Goal: Information Seeking & Learning: Learn about a topic

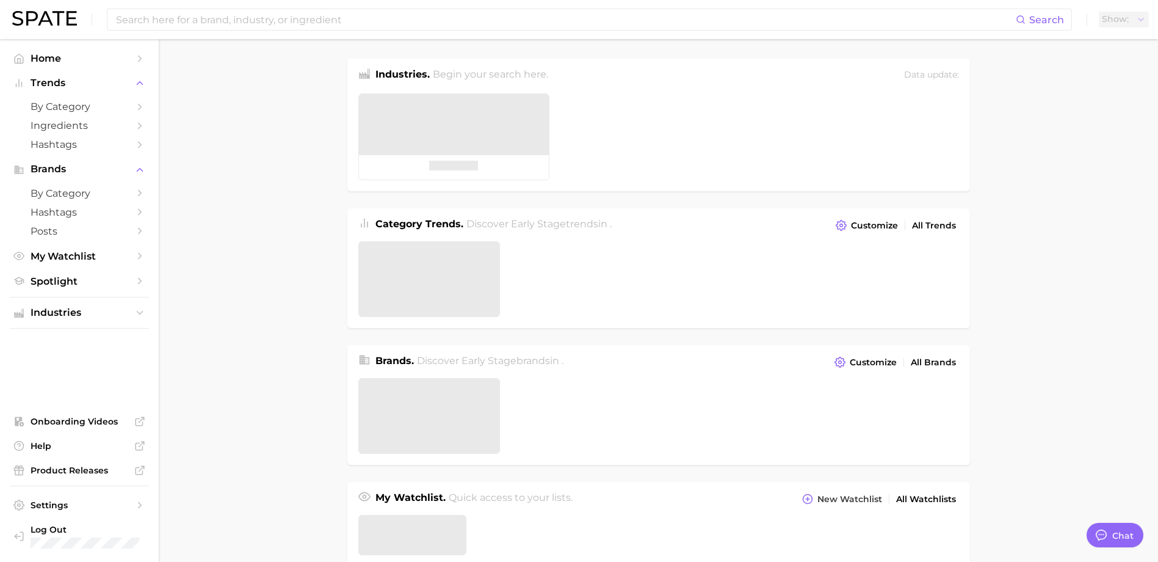
type textarea "x"
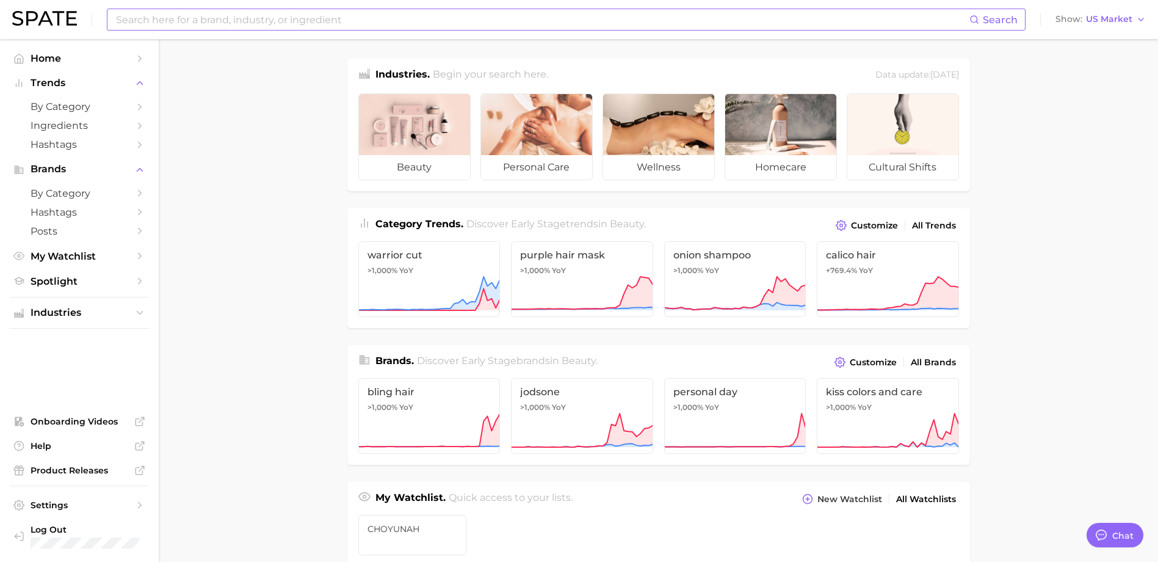
click at [537, 20] on input at bounding box center [542, 19] width 855 height 21
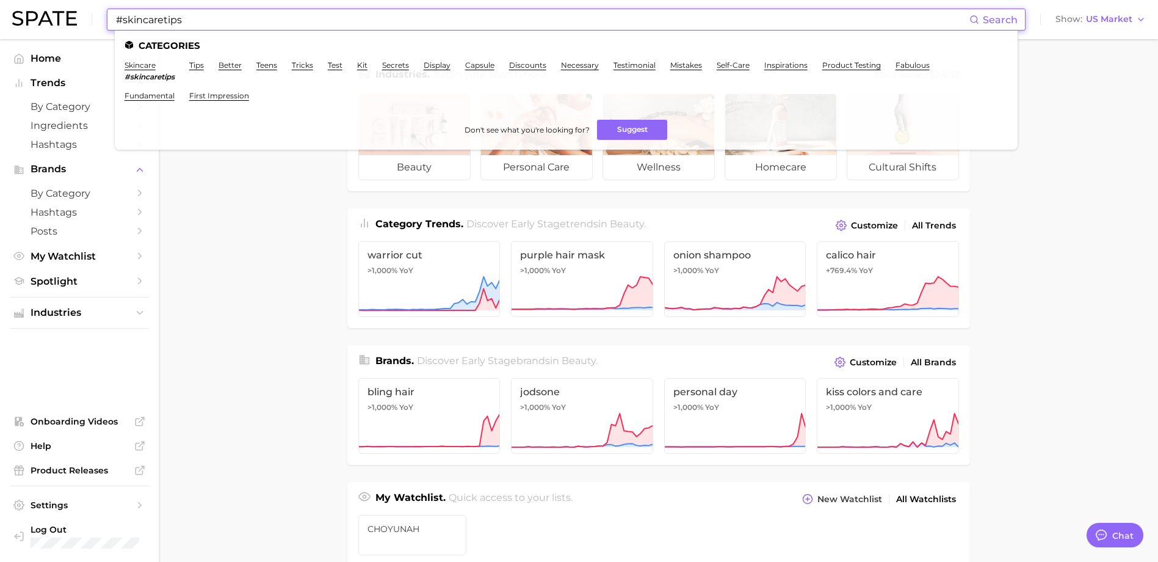
type input "#skincaretips"
click at [155, 79] on em "#skincaretips" at bounding box center [150, 76] width 50 height 9
click at [147, 67] on link "skincare" at bounding box center [140, 64] width 31 height 9
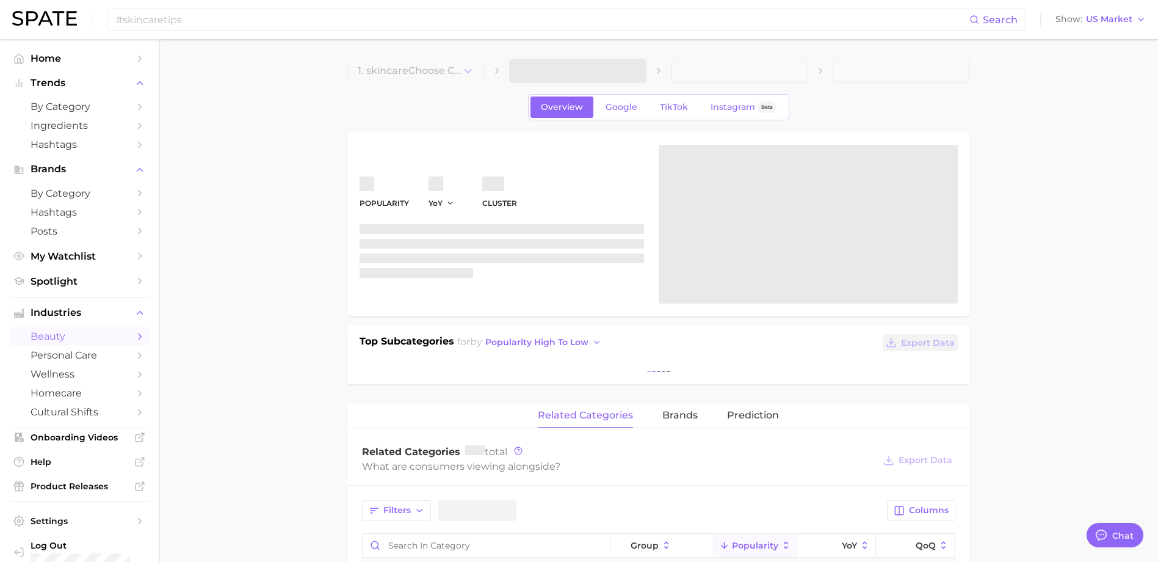
type textarea "x"
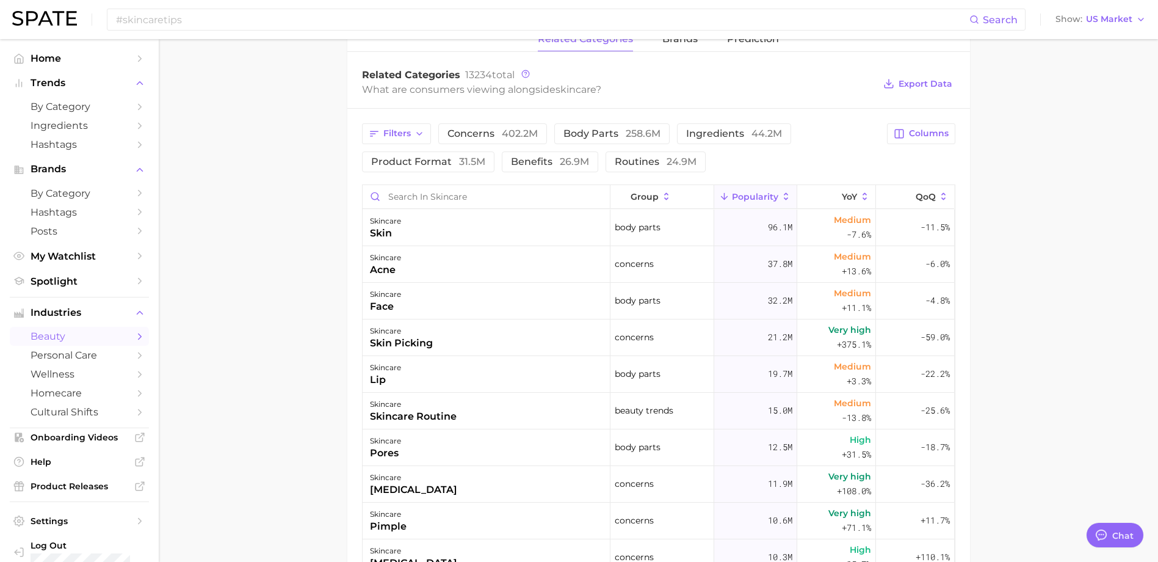
scroll to position [488, 0]
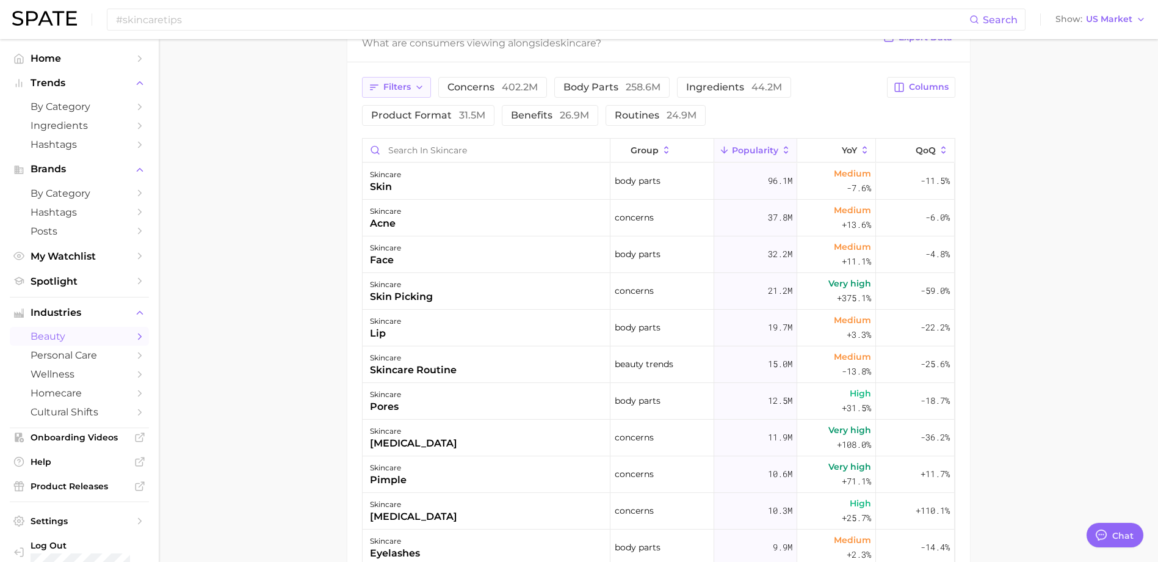
click at [406, 90] on span "Filters" at bounding box center [396, 87] width 27 height 10
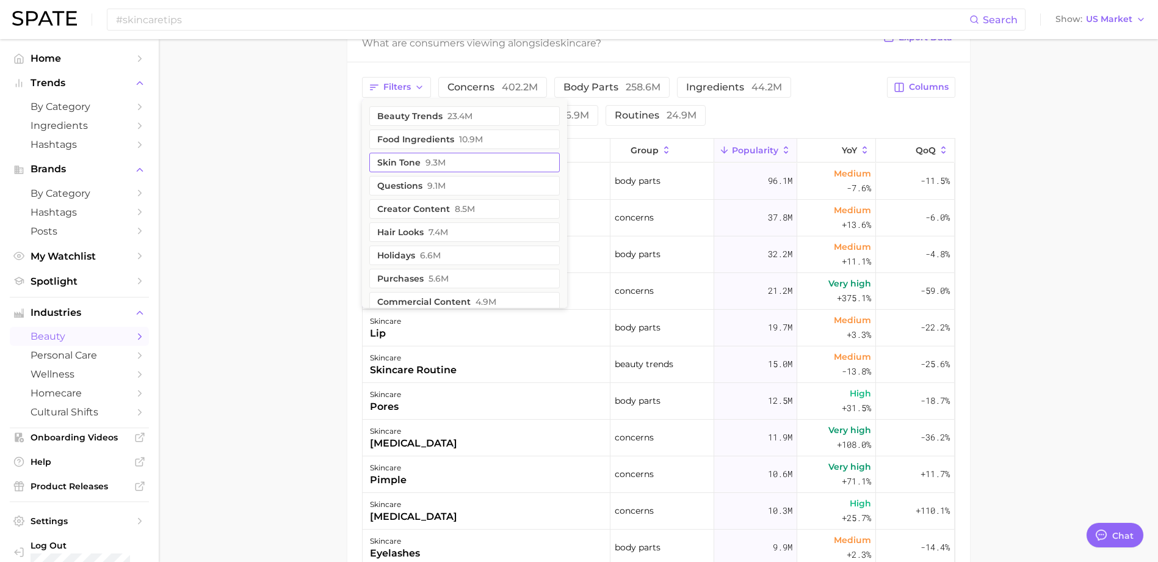
click at [441, 181] on span "9.1m" at bounding box center [436, 186] width 18 height 10
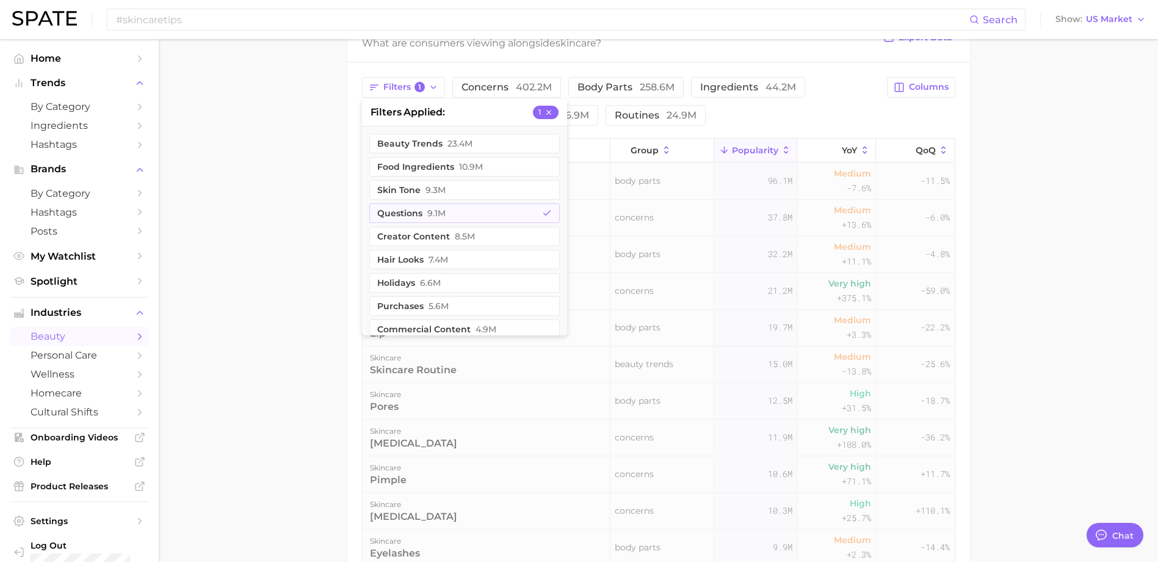
click at [327, 178] on main "1. skincare 2. Subcategory Overview Google TikTok Instagram Beta skincare Popul…" at bounding box center [658, 163] width 999 height 1225
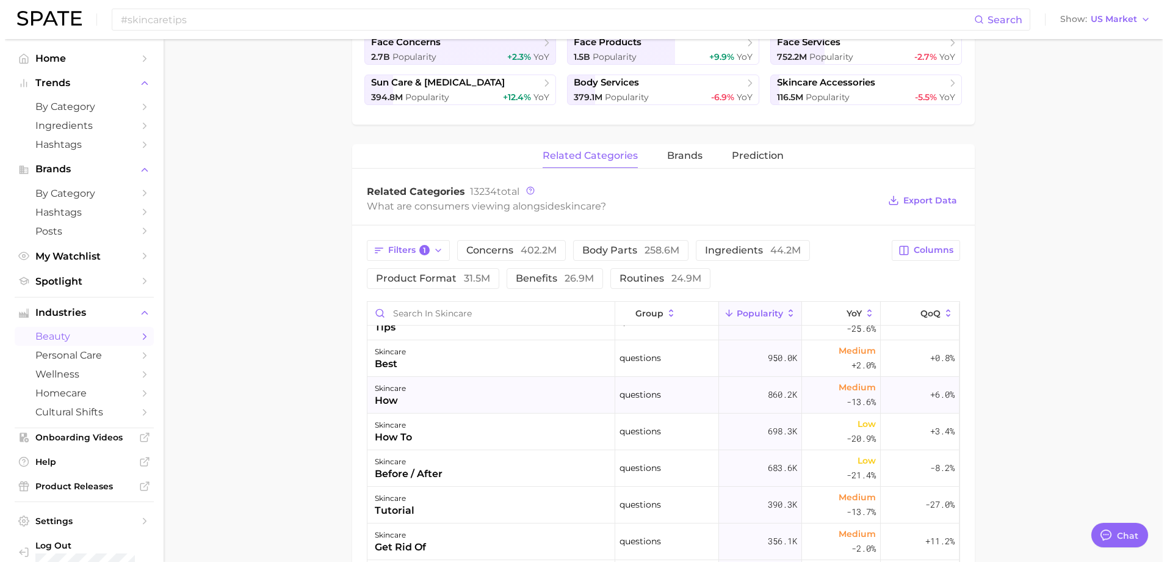
scroll to position [0, 0]
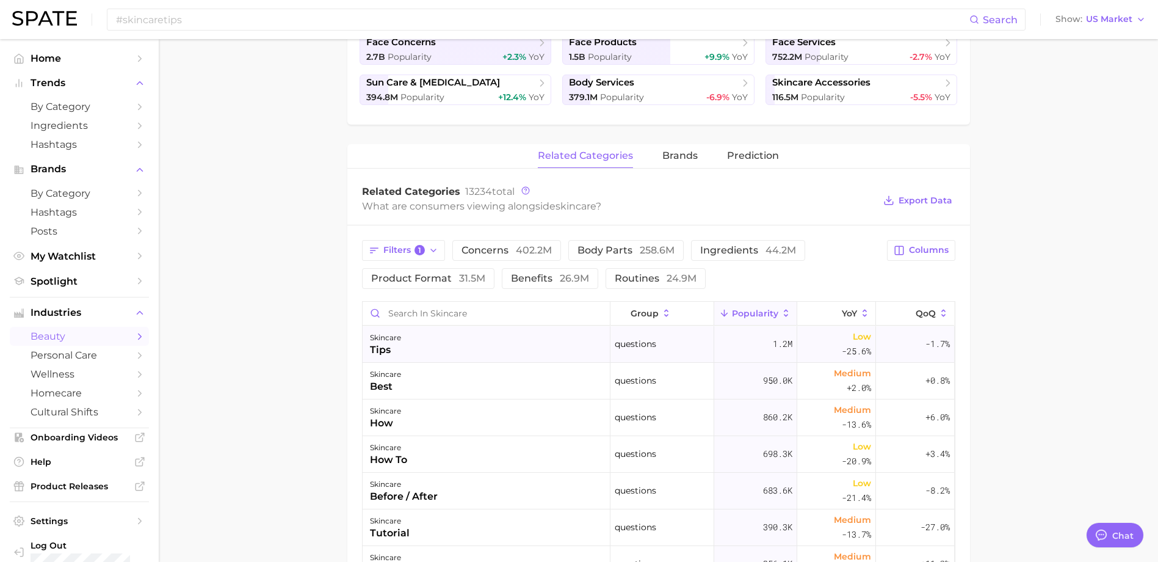
click at [514, 349] on div "skincare tips" at bounding box center [487, 344] width 248 height 37
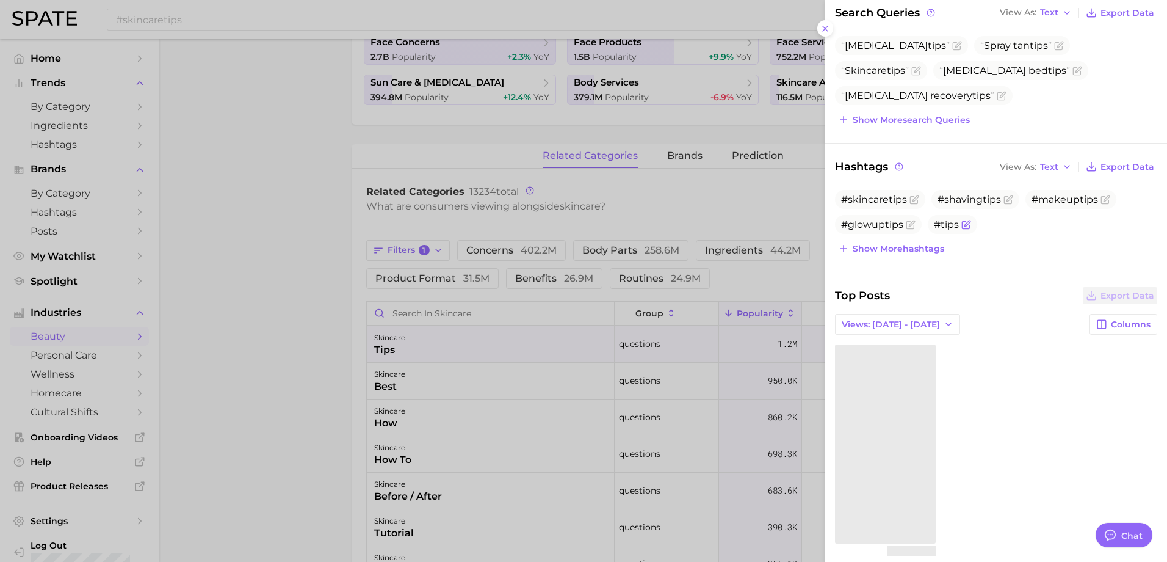
scroll to position [212, 0]
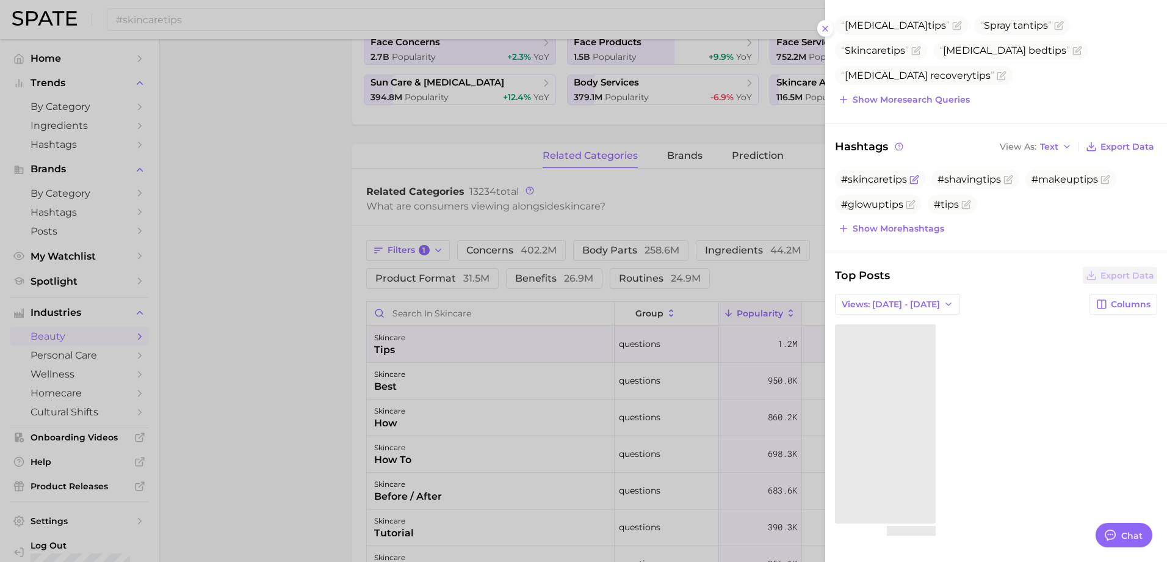
click at [910, 181] on icon "Flag as miscategorized or irrelevant" at bounding box center [913, 179] width 7 height 7
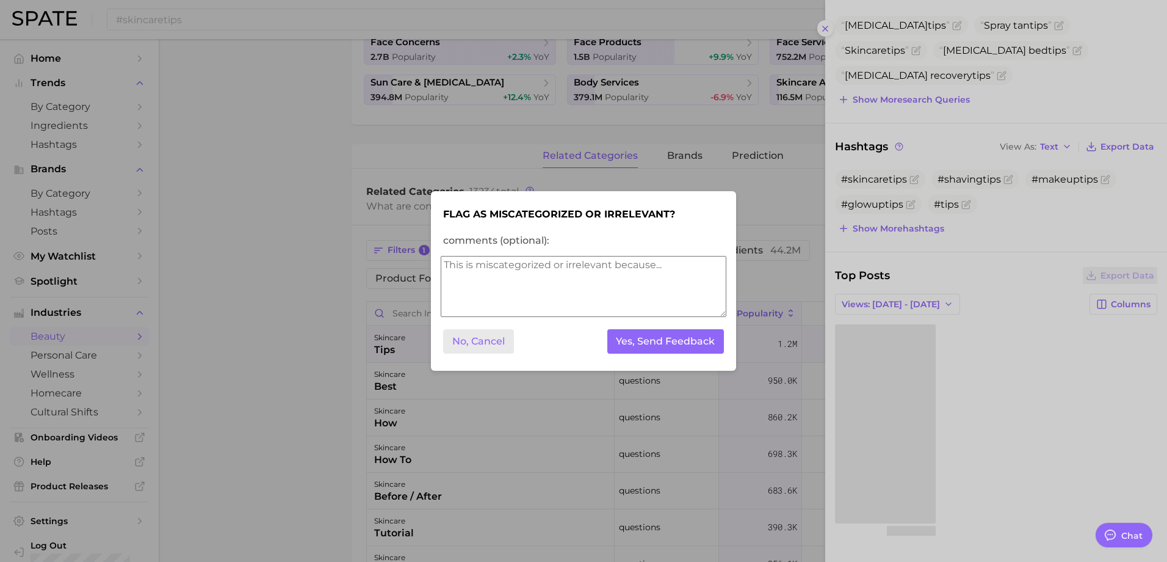
click at [463, 337] on button "No, Cancel" at bounding box center [478, 341] width 71 height 25
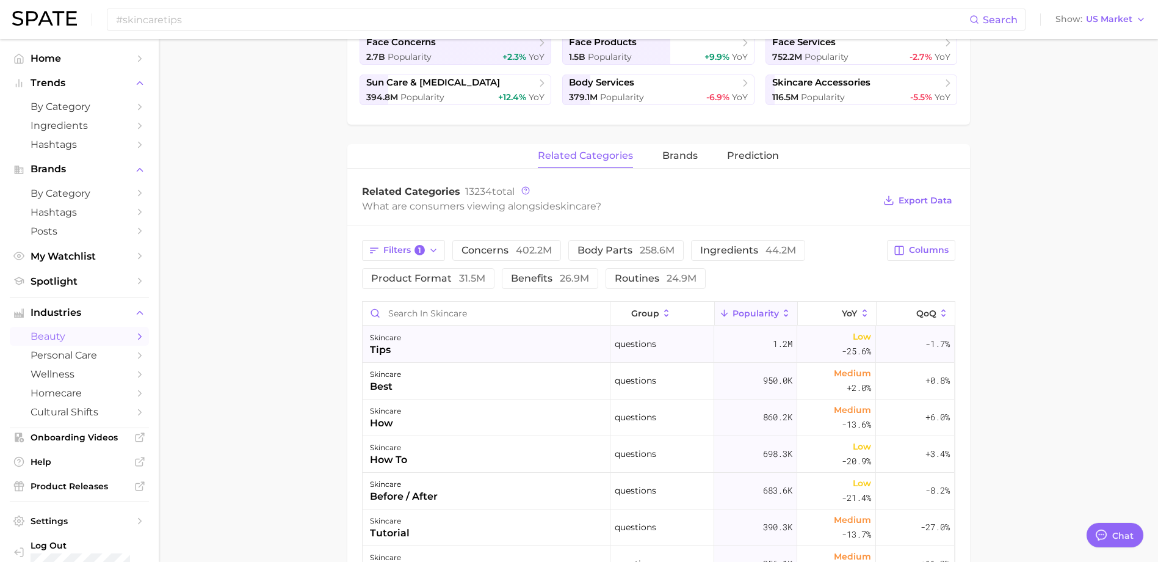
click at [477, 336] on div "skincare tips" at bounding box center [487, 344] width 248 height 37
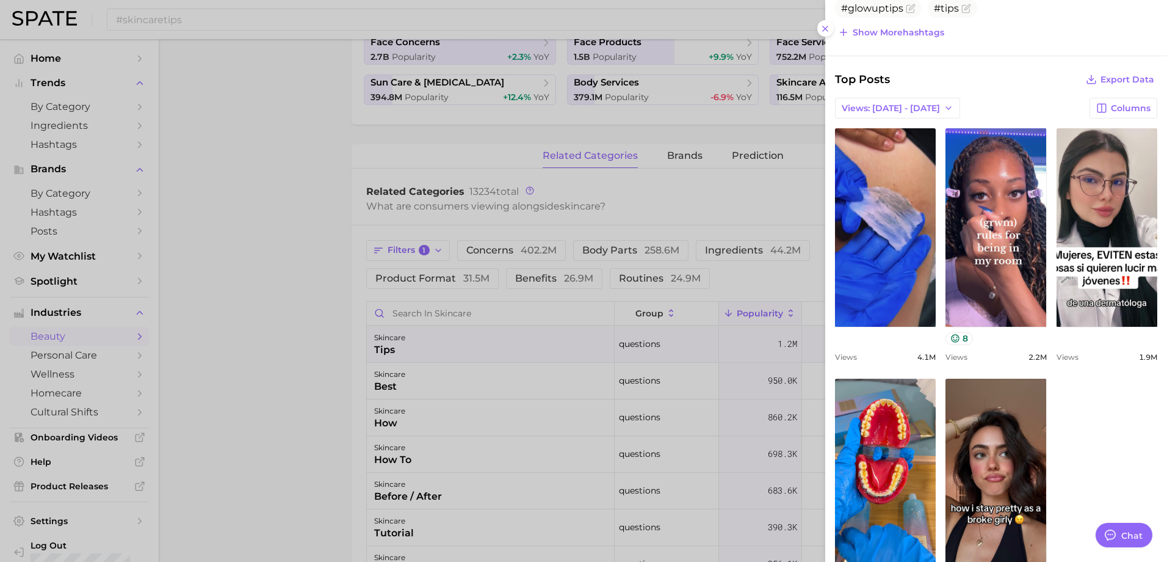
scroll to position [486, 0]
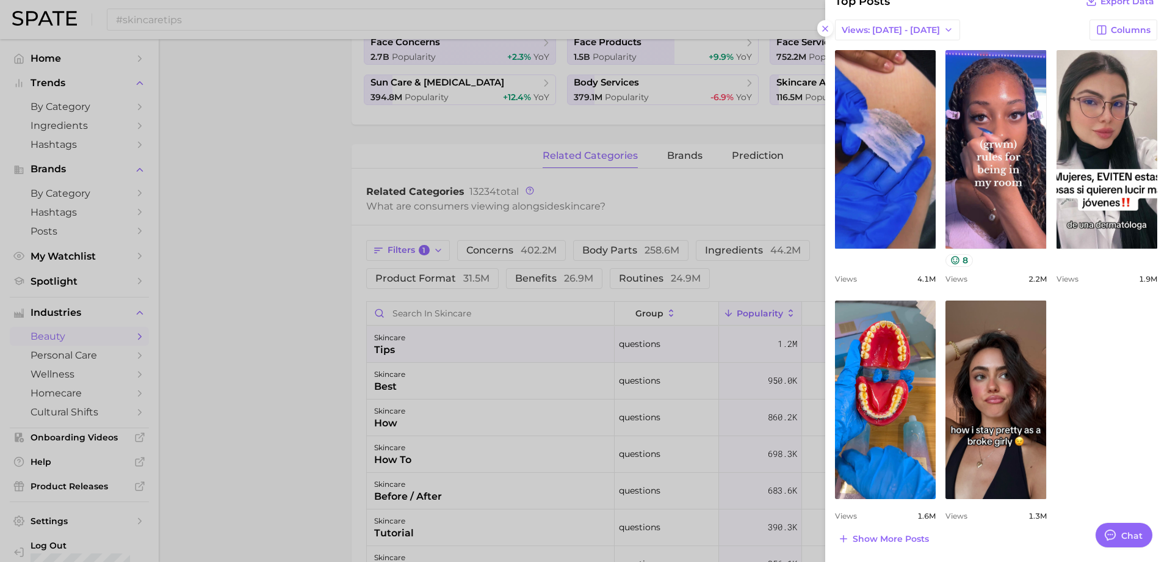
click at [889, 540] on span "Show more posts" at bounding box center [891, 539] width 76 height 10
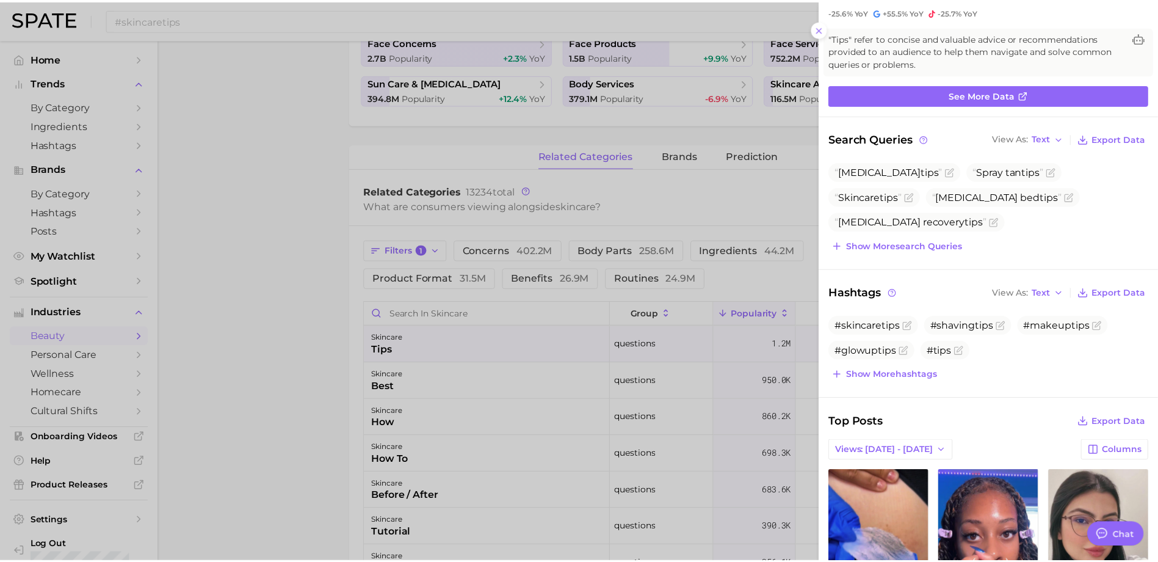
scroll to position [21, 0]
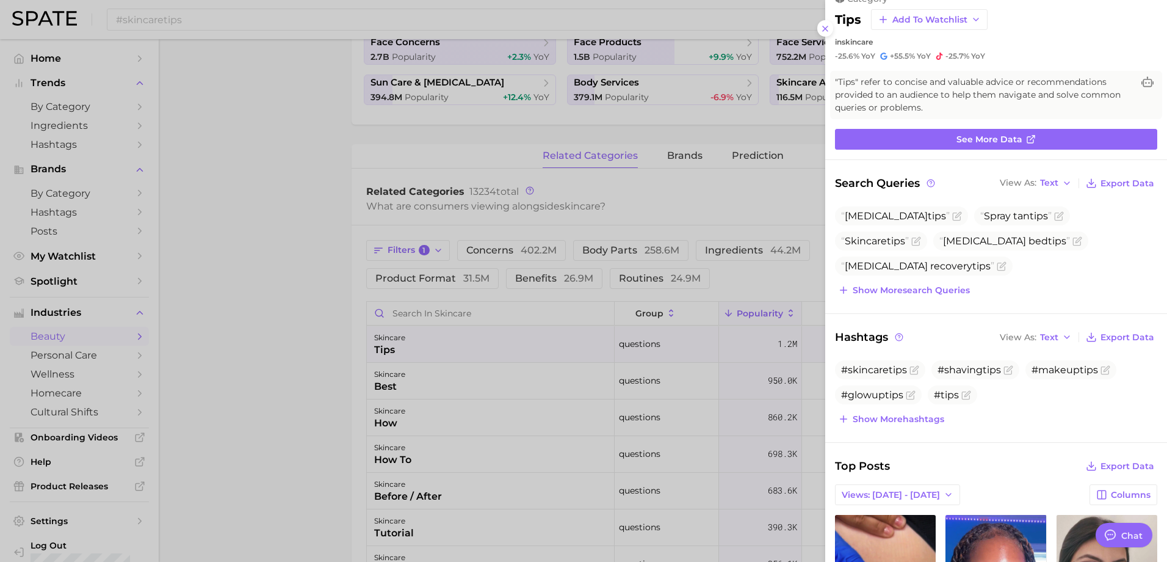
click at [610, 335] on div at bounding box center [583, 281] width 1167 height 562
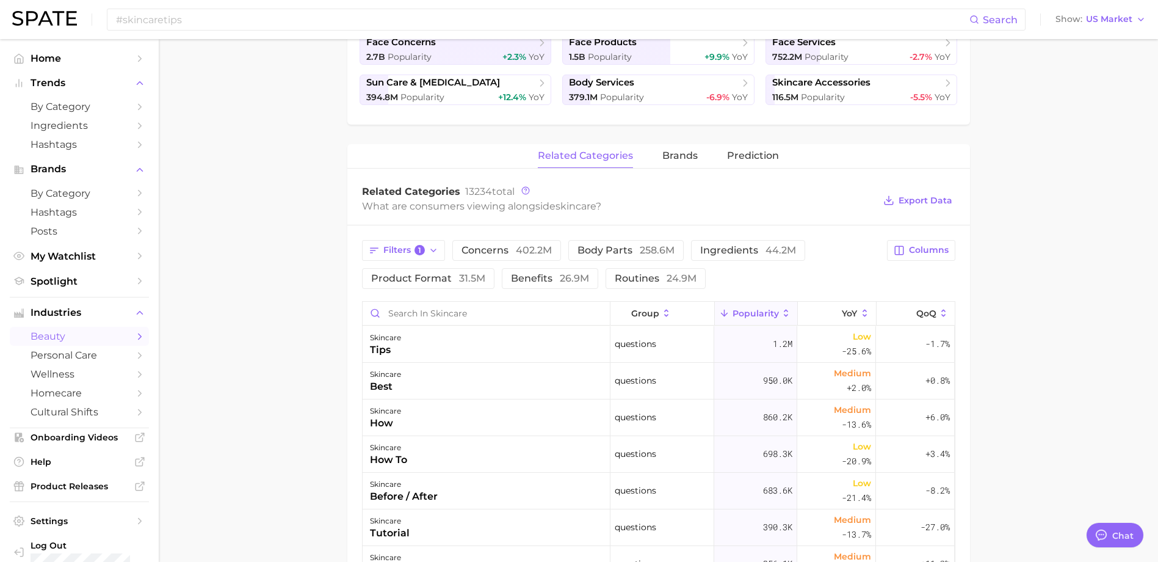
scroll to position [0, 0]
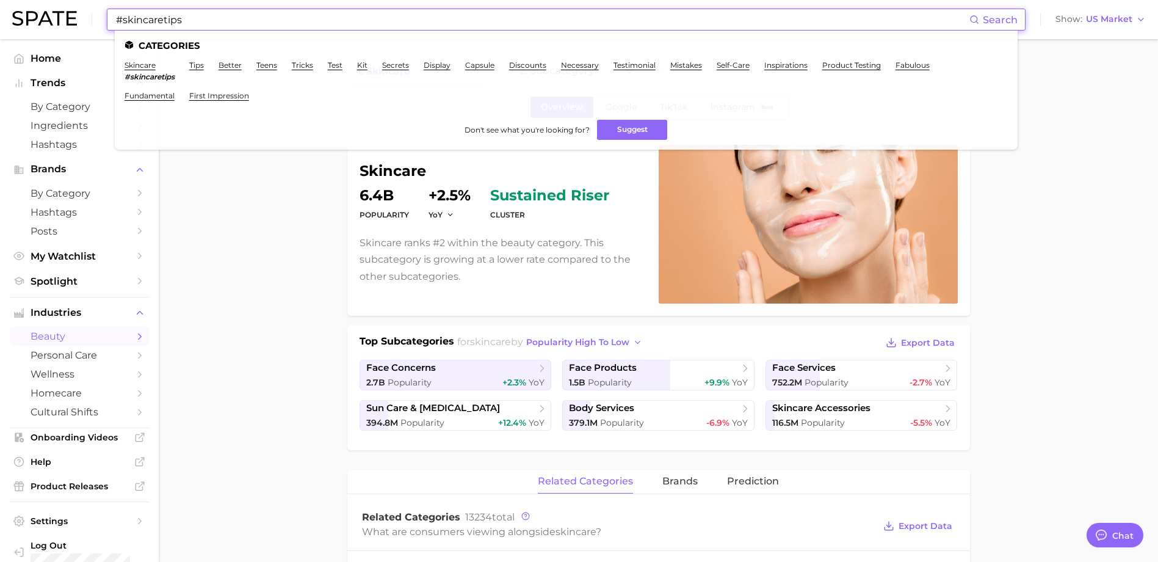
drag, startPoint x: 535, startPoint y: 21, endPoint x: 131, endPoint y: 20, distance: 403.6
click at [132, 20] on input "#skincaretips" at bounding box center [542, 19] width 855 height 21
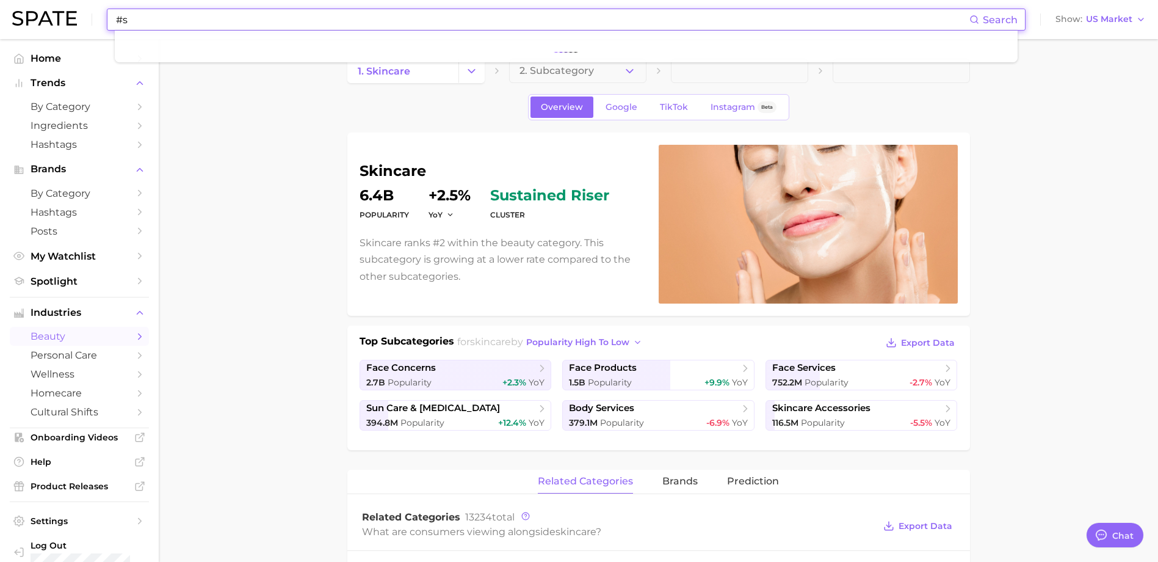
type input "#"
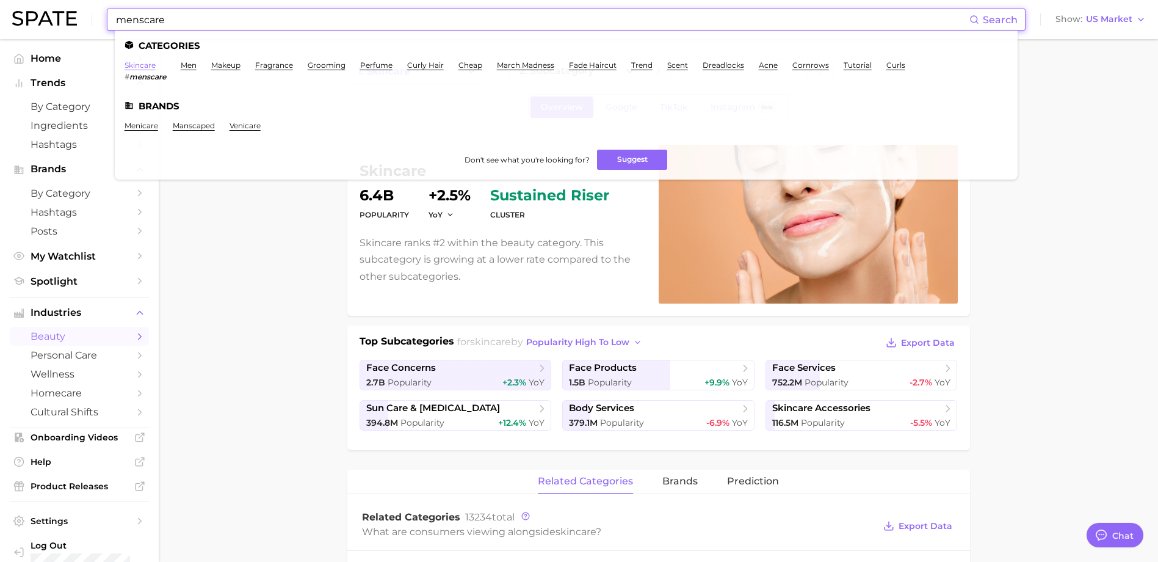
type input "menscare"
click at [148, 67] on link "skincare" at bounding box center [140, 64] width 31 height 9
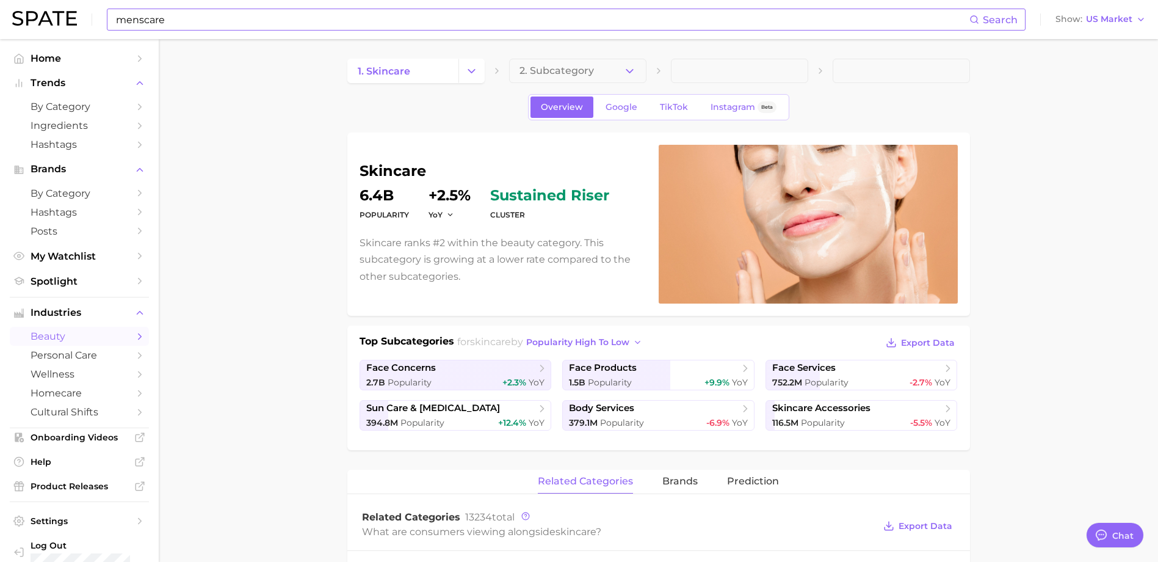
click at [371, 16] on input "menscare" at bounding box center [542, 19] width 855 height 21
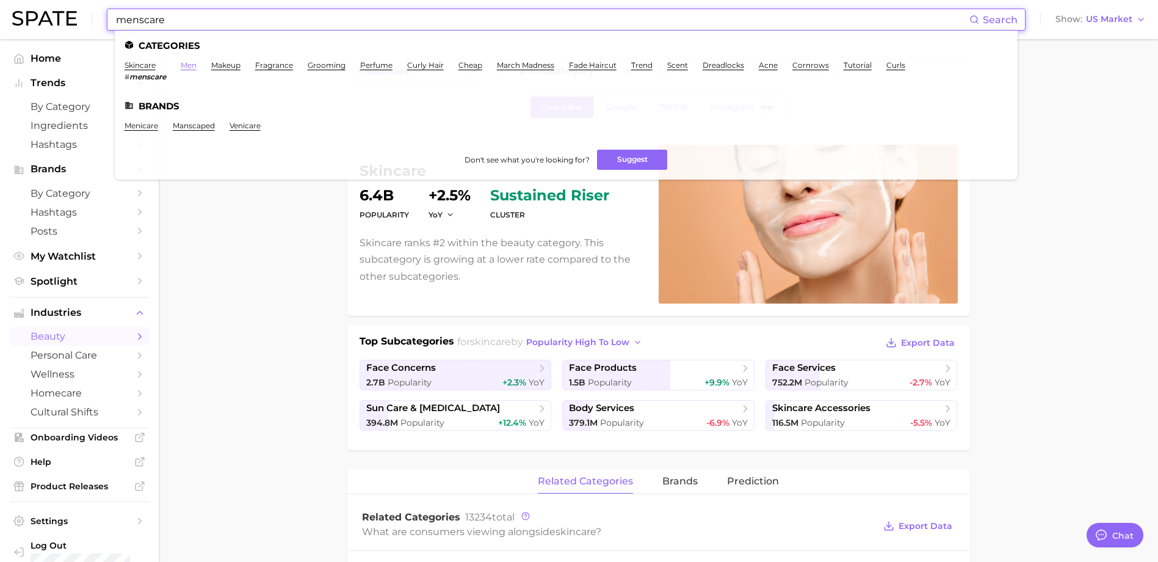
click at [187, 63] on link "men" at bounding box center [189, 64] width 16 height 9
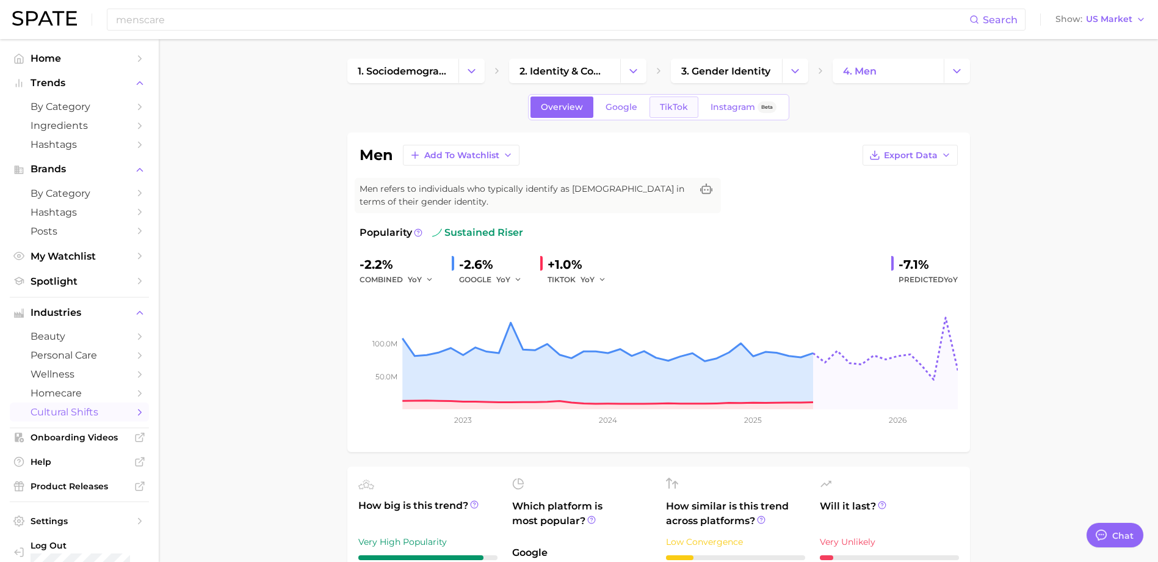
click at [668, 104] on span "TikTok" at bounding box center [674, 107] width 28 height 10
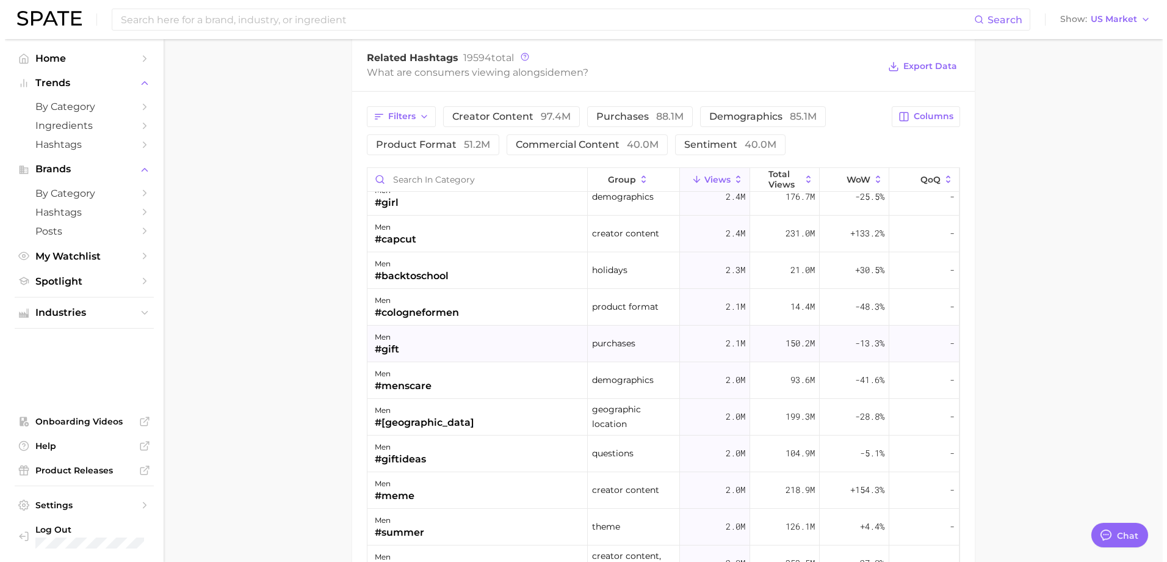
scroll to position [1465, 0]
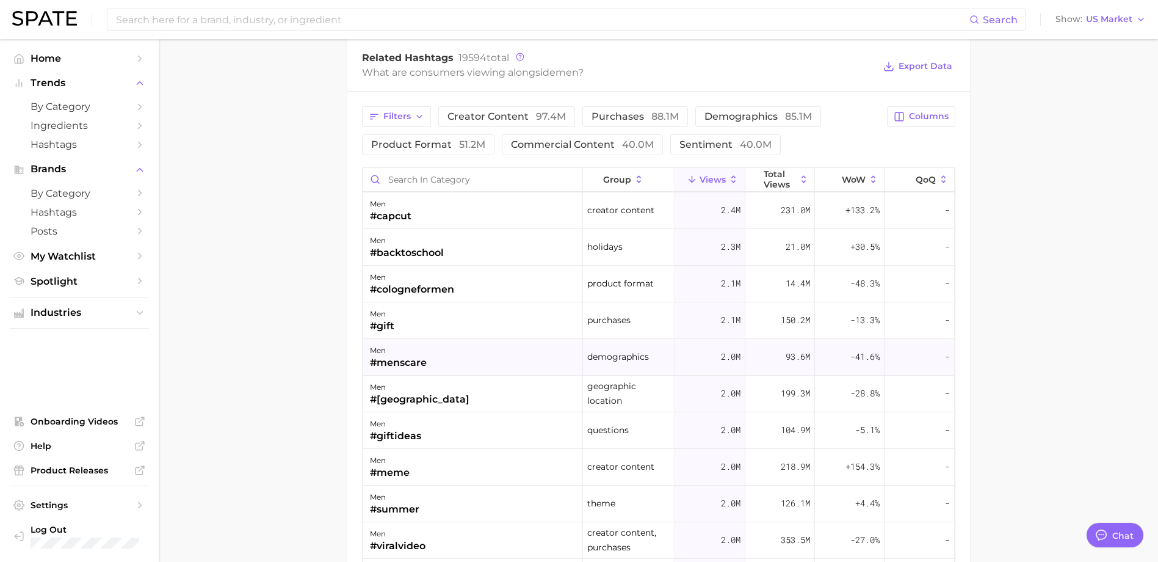
click at [526, 349] on div "men #menscare" at bounding box center [473, 357] width 220 height 37
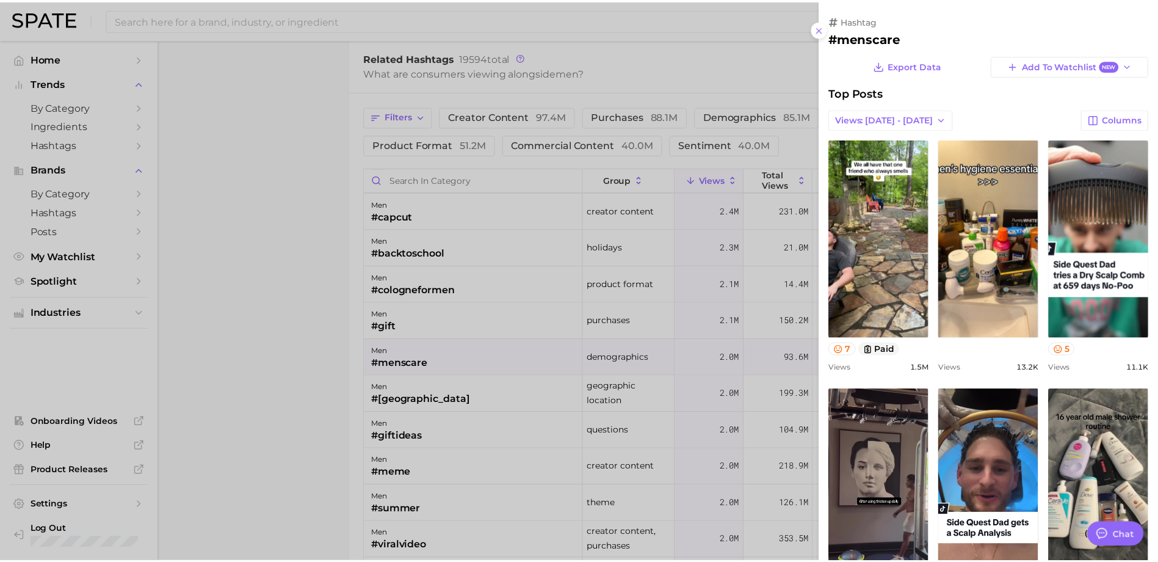
scroll to position [325, 0]
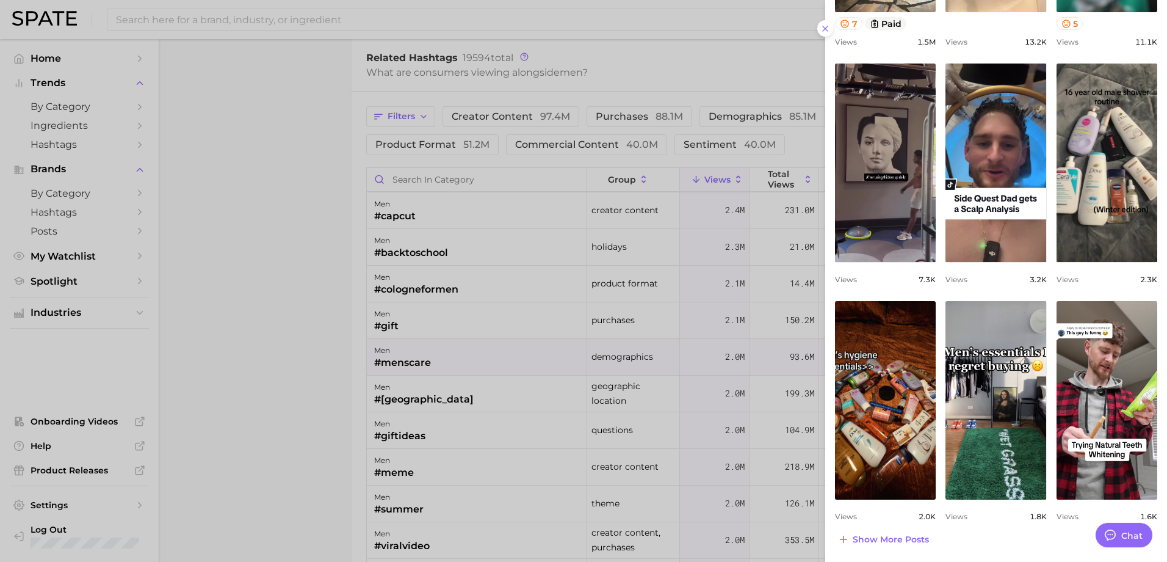
click at [736, 321] on div at bounding box center [583, 281] width 1167 height 562
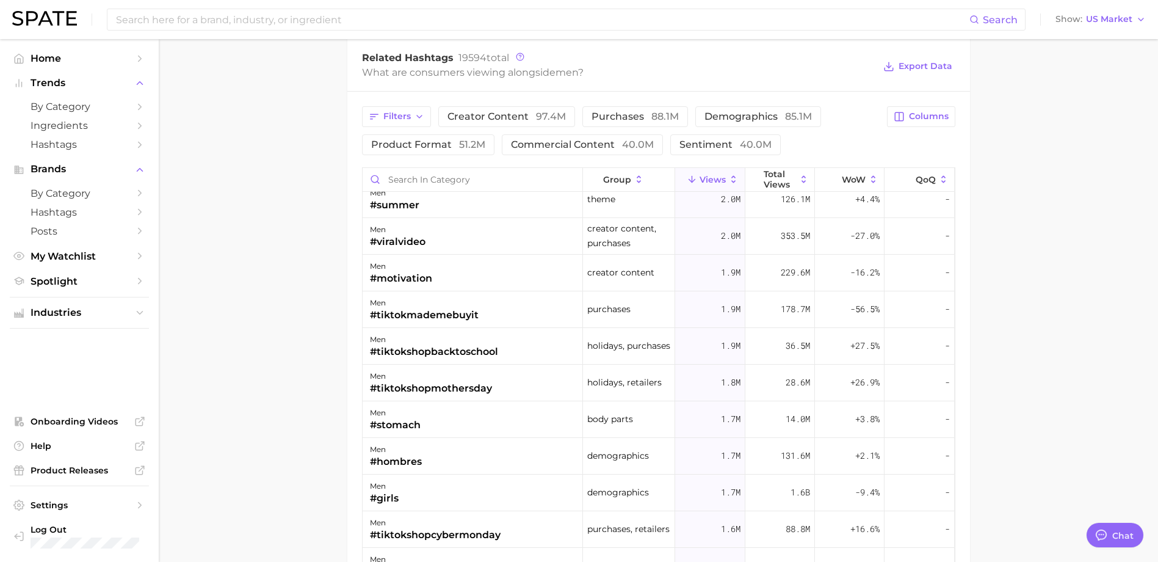
scroll to position [0, 0]
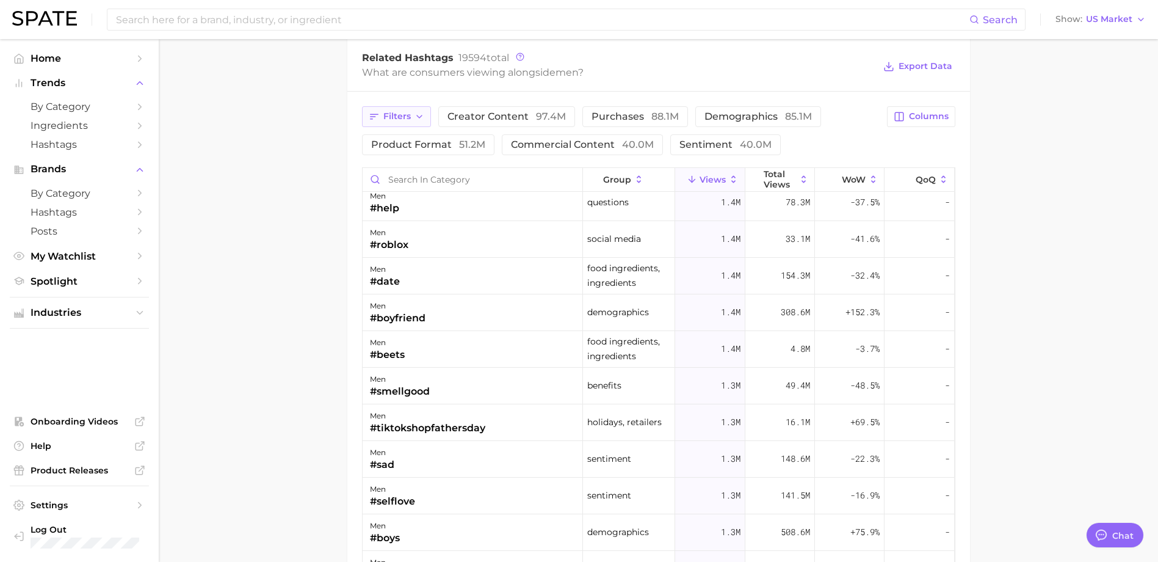
click at [426, 112] on button "Filters" at bounding box center [396, 116] width 69 height 21
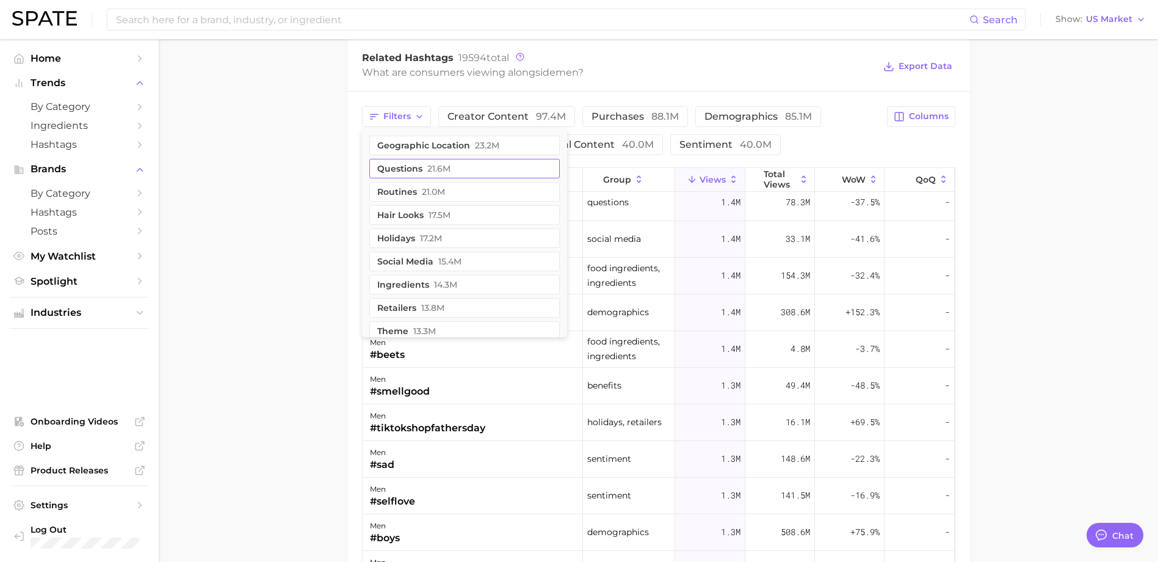
click at [425, 173] on button "questions 21.6m" at bounding box center [464, 169] width 190 height 20
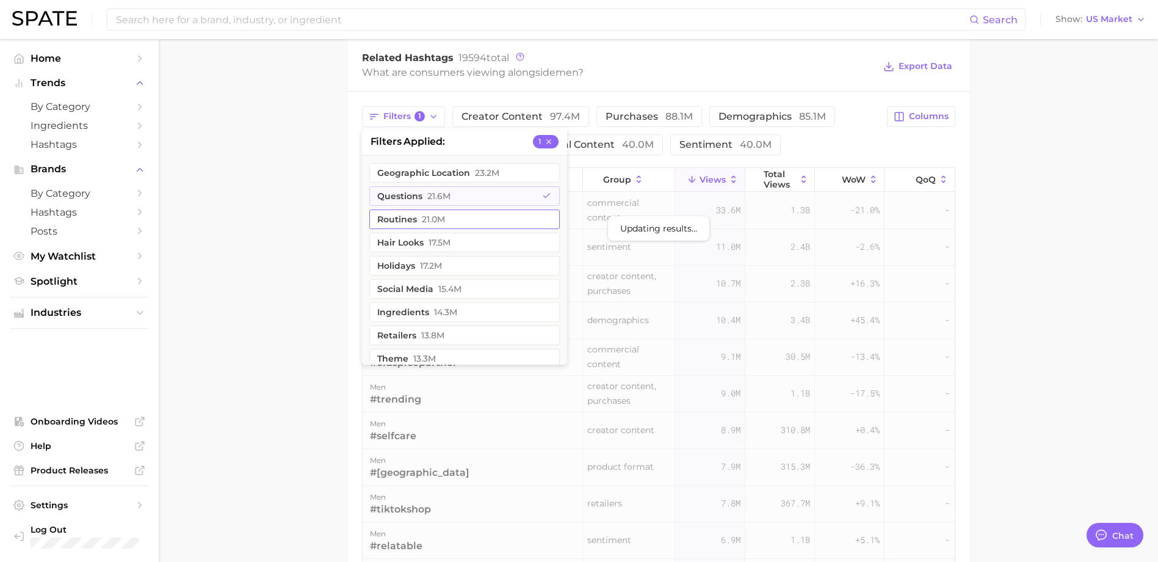
click at [431, 214] on span "21.0m" at bounding box center [433, 219] width 23 height 10
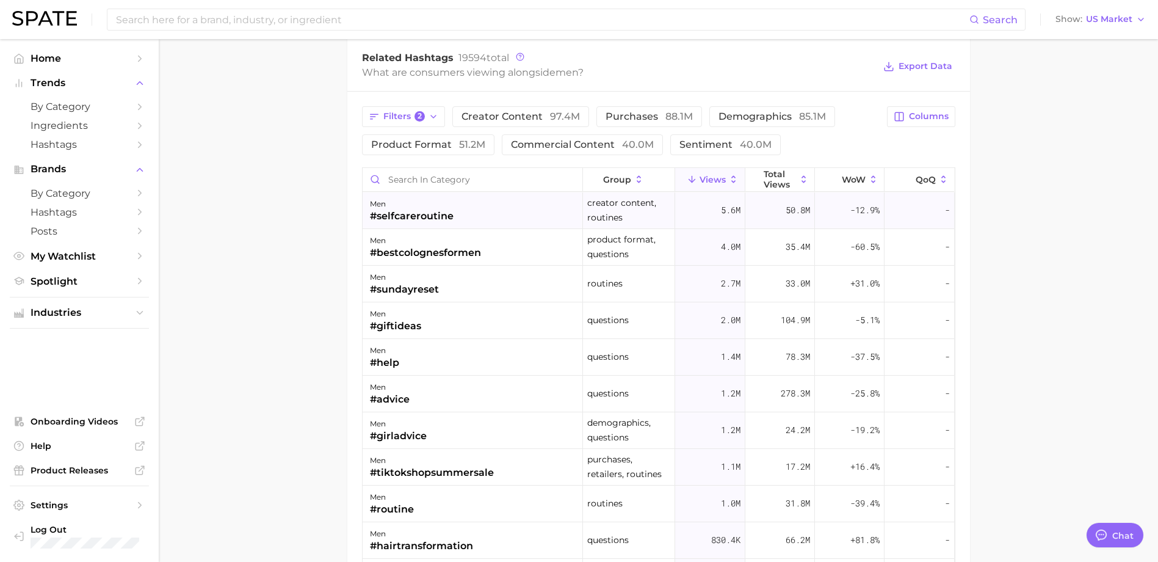
click at [476, 209] on div "men #selfcareroutine" at bounding box center [473, 210] width 220 height 37
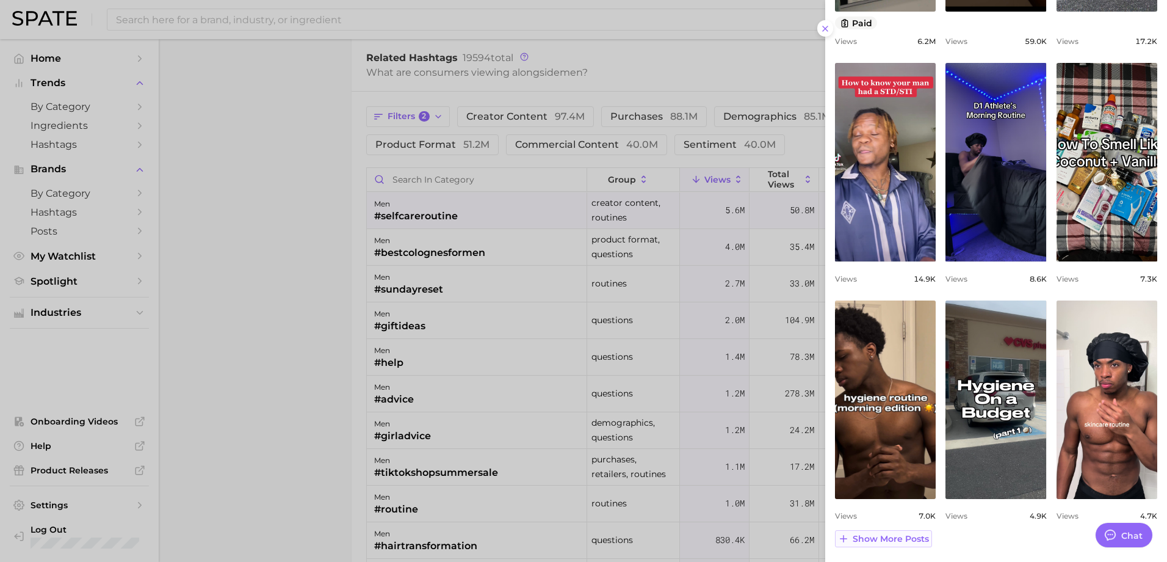
click at [922, 535] on span "Show more posts" at bounding box center [891, 539] width 76 height 10
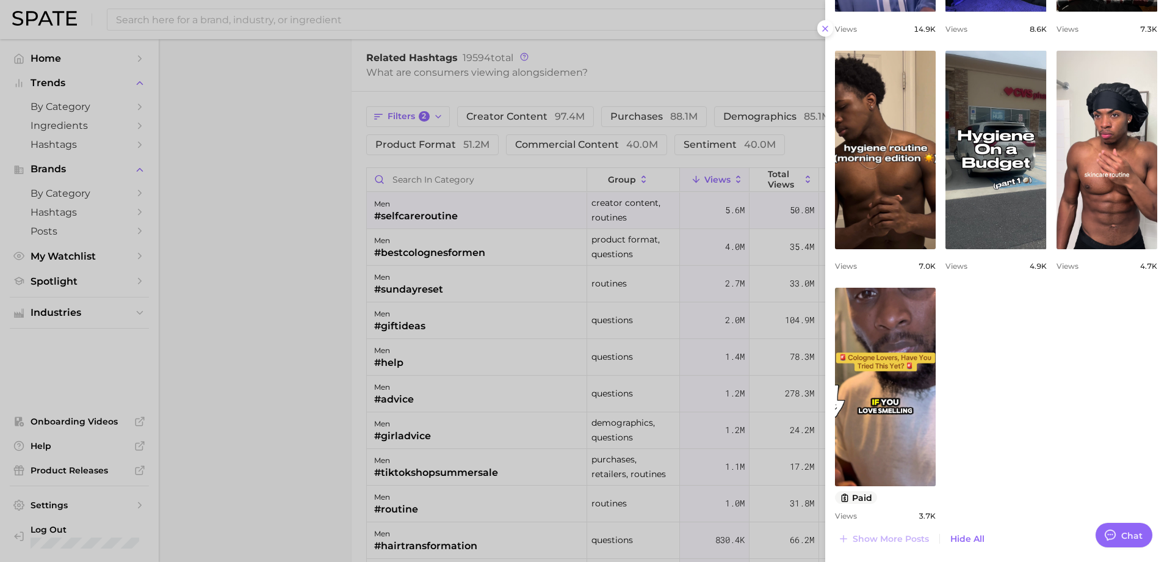
click at [408, 253] on div at bounding box center [583, 281] width 1167 height 562
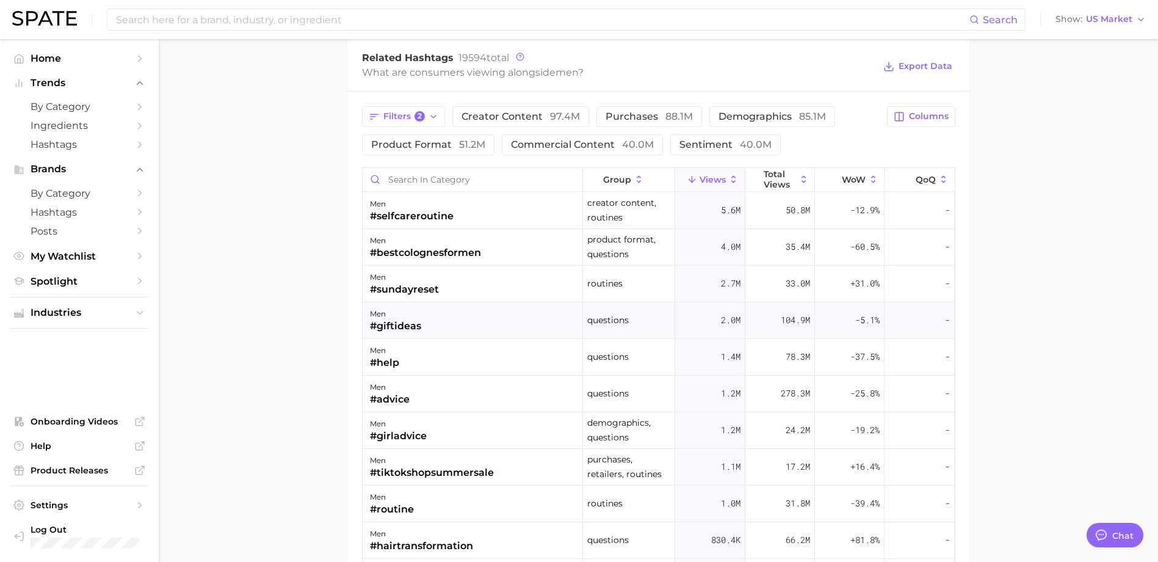
click at [511, 322] on div "men #giftideas" at bounding box center [473, 320] width 220 height 37
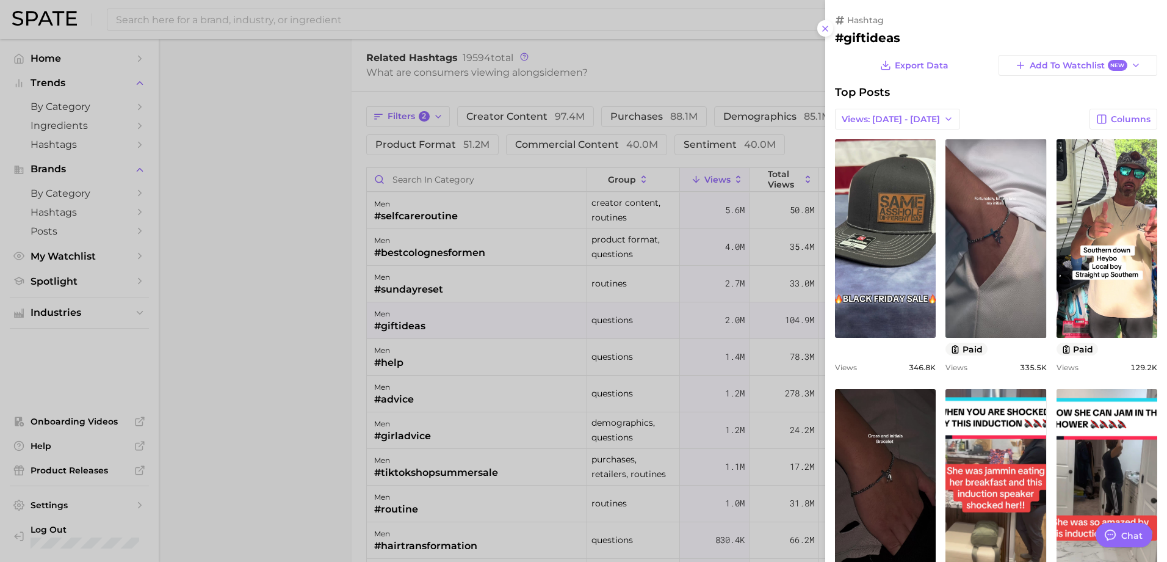
click at [512, 320] on div at bounding box center [583, 281] width 1167 height 562
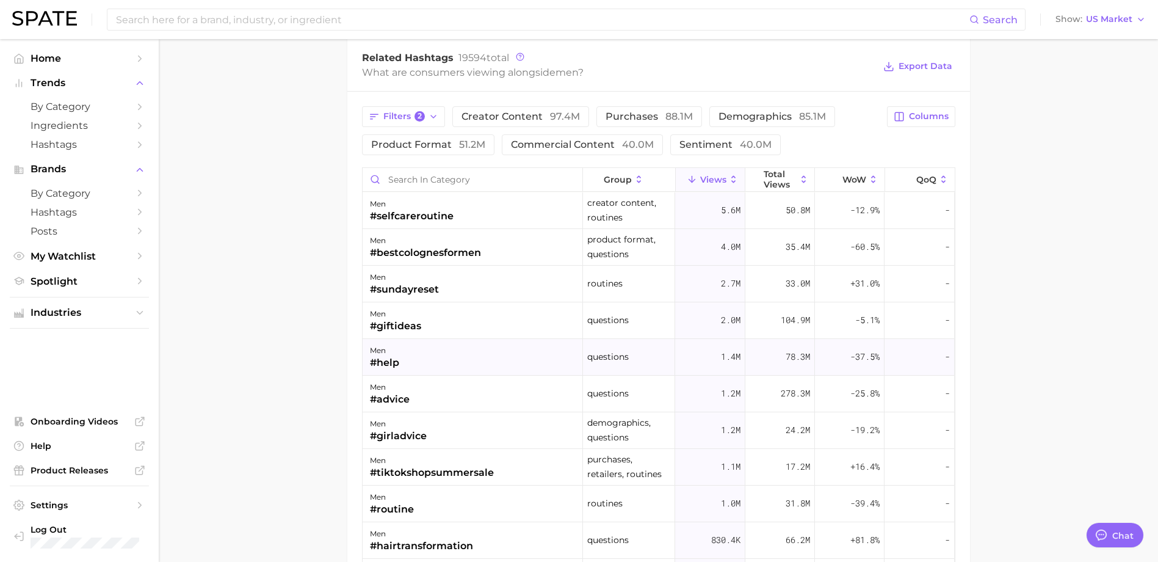
click at [504, 361] on div "men #help" at bounding box center [473, 357] width 220 height 37
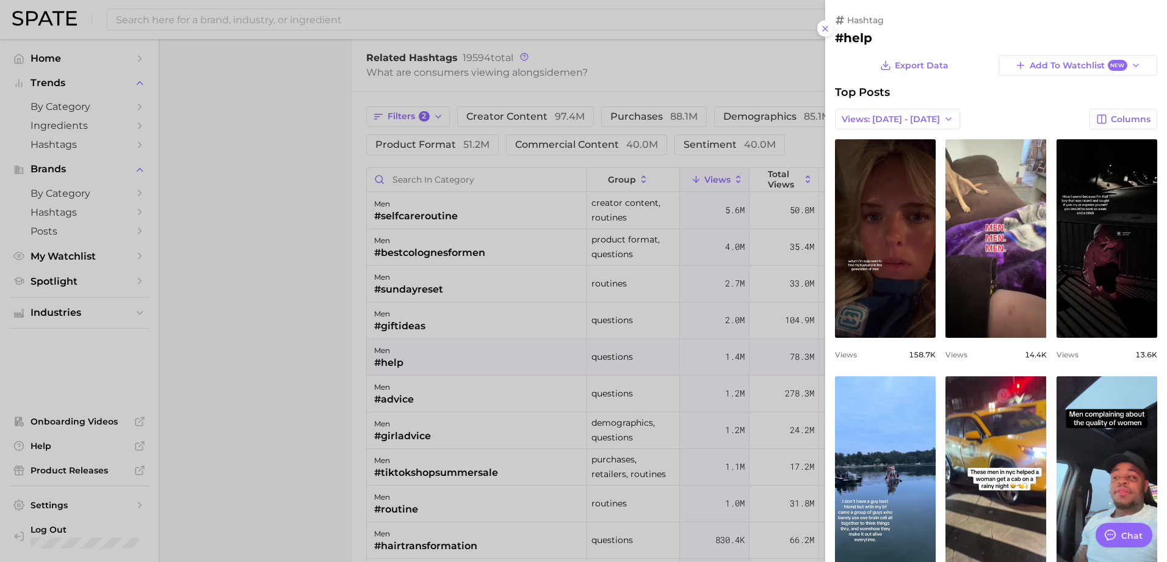
click at [504, 353] on div at bounding box center [583, 281] width 1167 height 562
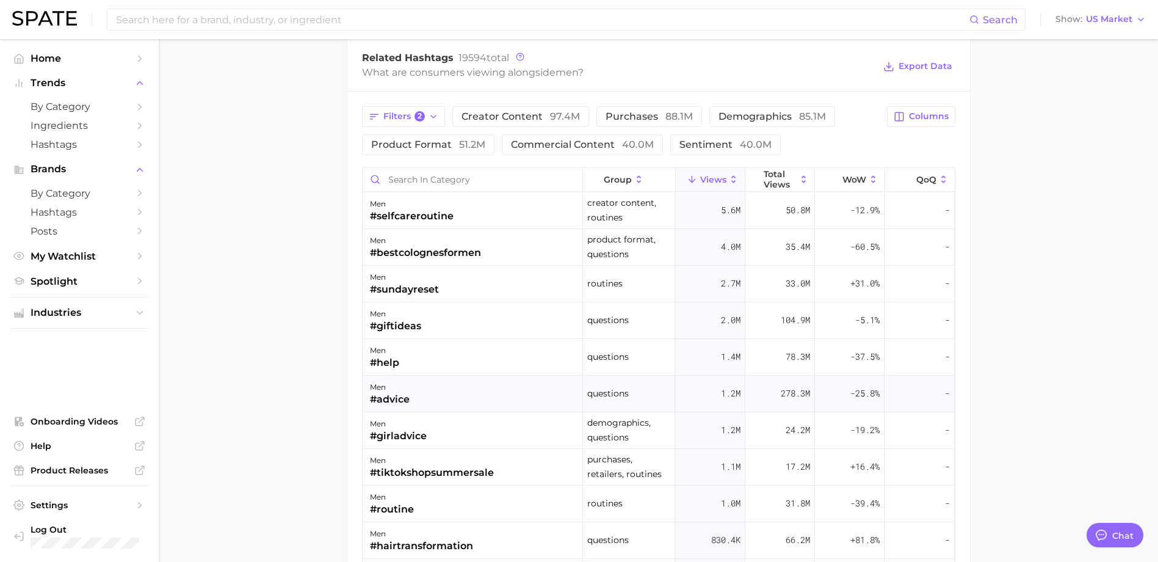
click at [490, 397] on div "men #advice" at bounding box center [473, 393] width 220 height 37
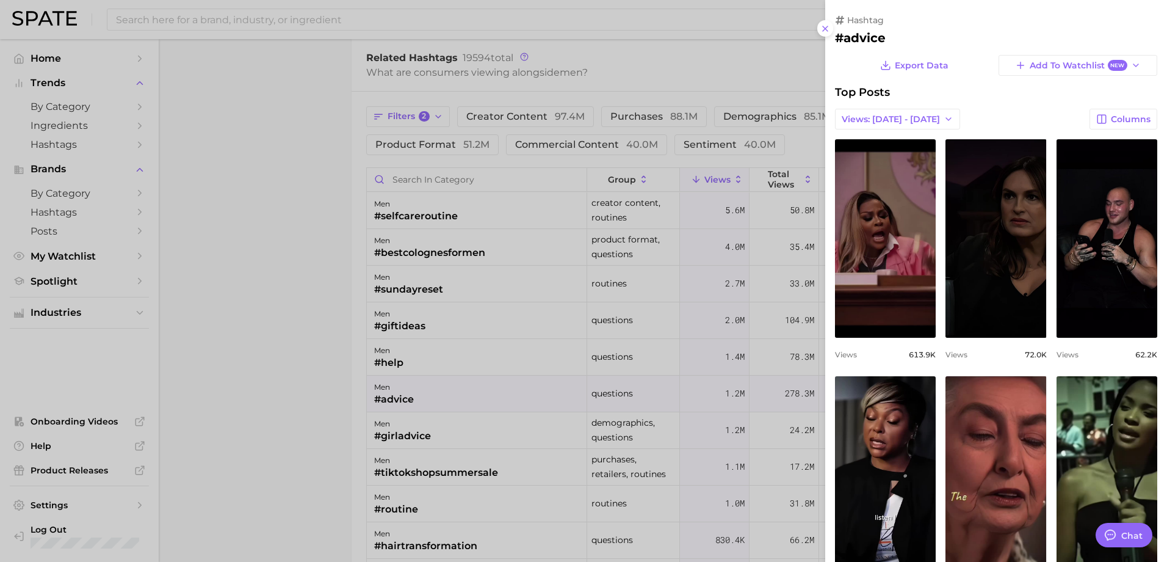
click at [524, 354] on div at bounding box center [583, 281] width 1167 height 562
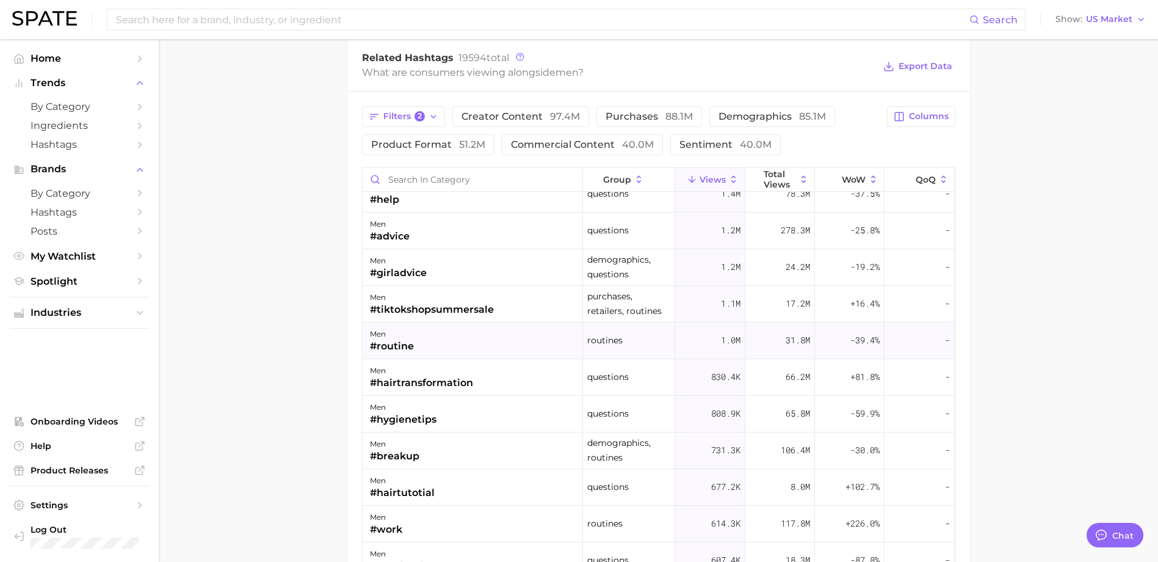
click at [519, 352] on div "men #routine" at bounding box center [473, 340] width 220 height 37
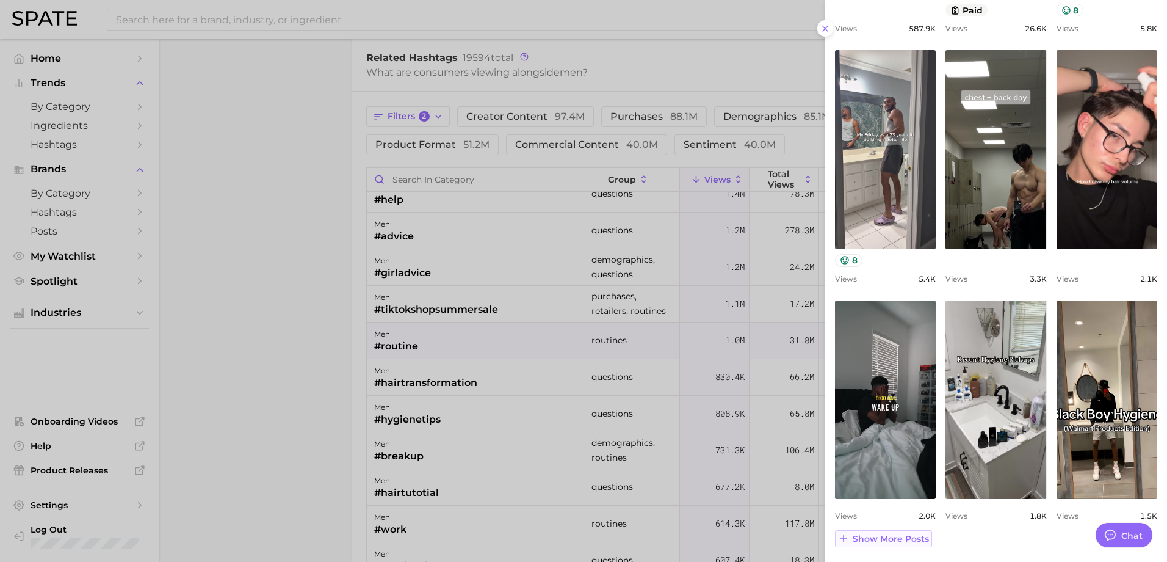
click at [905, 539] on span "Show more posts" at bounding box center [891, 539] width 76 height 10
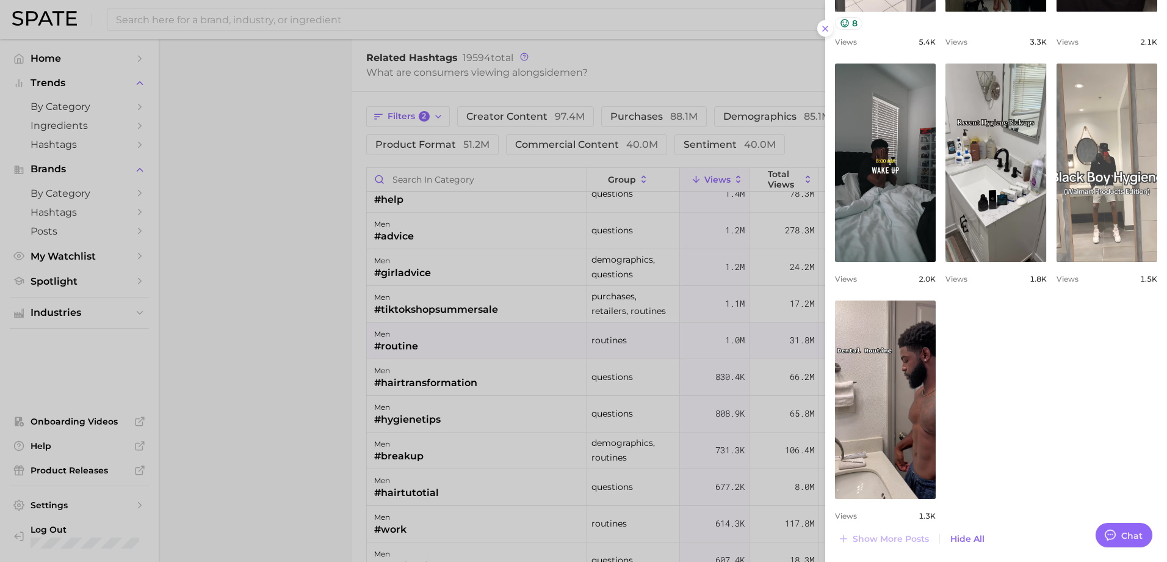
click at [1097, 207] on link "view post on TikTok" at bounding box center [1107, 162] width 101 height 198
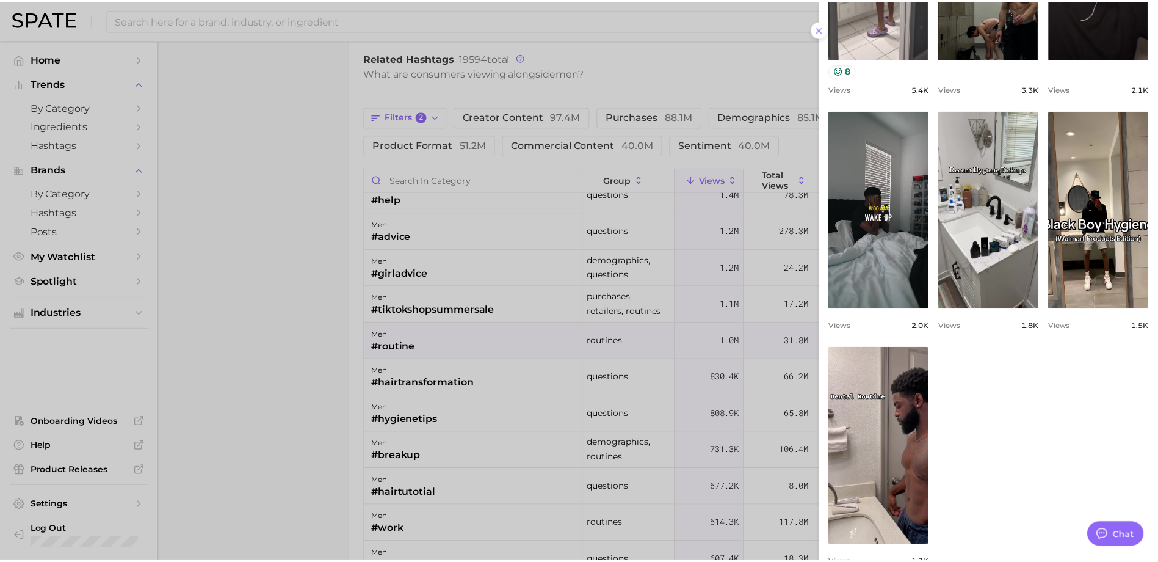
scroll to position [576, 0]
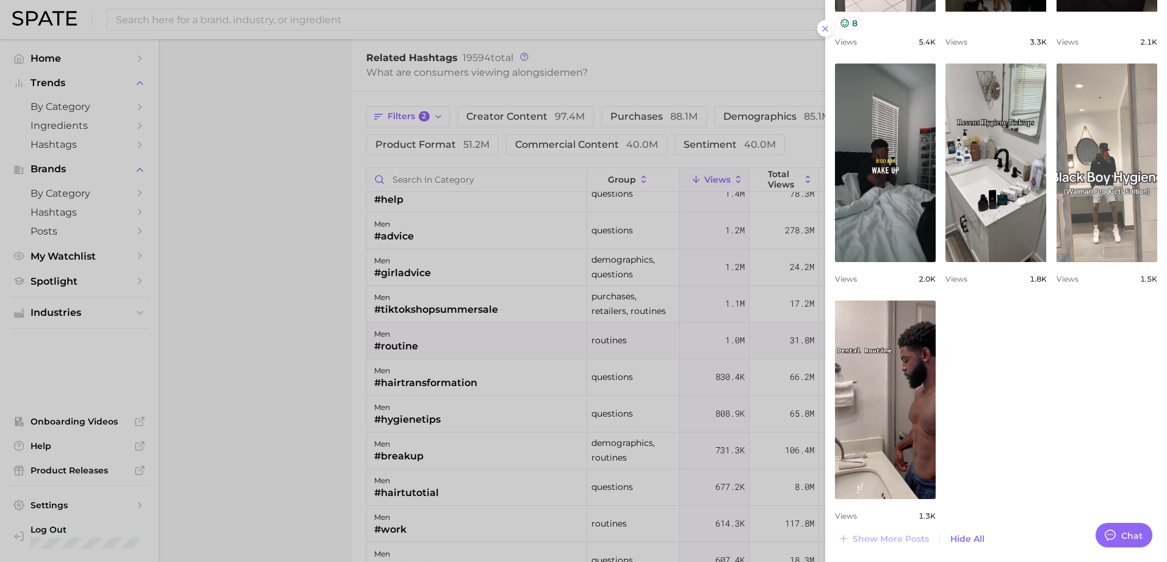
click at [1130, 213] on link "view post on TikTok" at bounding box center [1107, 162] width 101 height 198
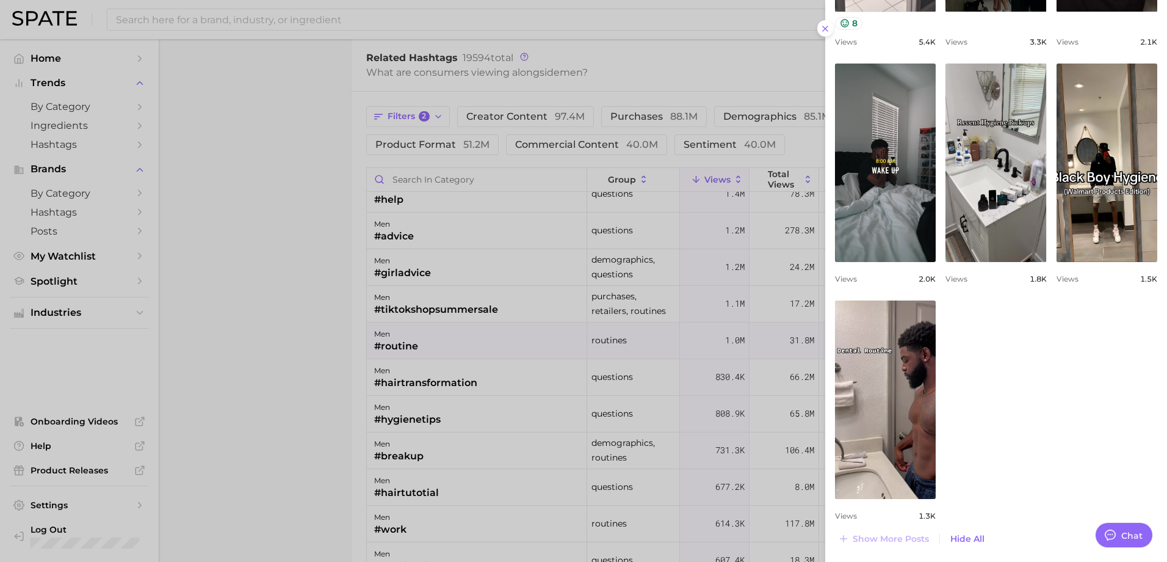
drag, startPoint x: 677, startPoint y: 259, endPoint x: 600, endPoint y: 282, distance: 80.8
click at [676, 259] on div at bounding box center [583, 281] width 1167 height 562
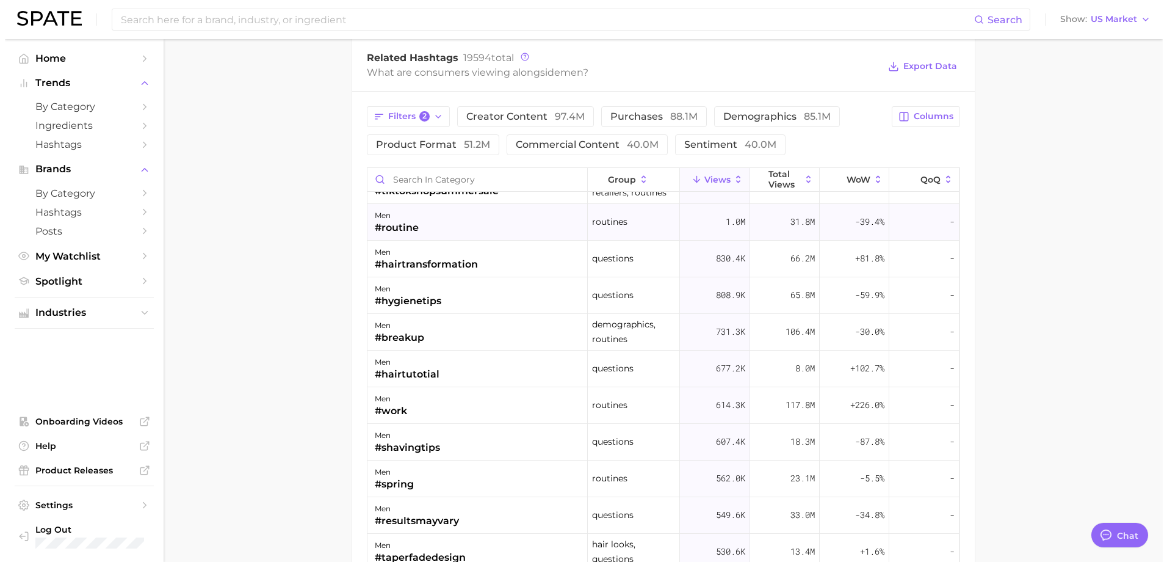
scroll to position [326, 0]
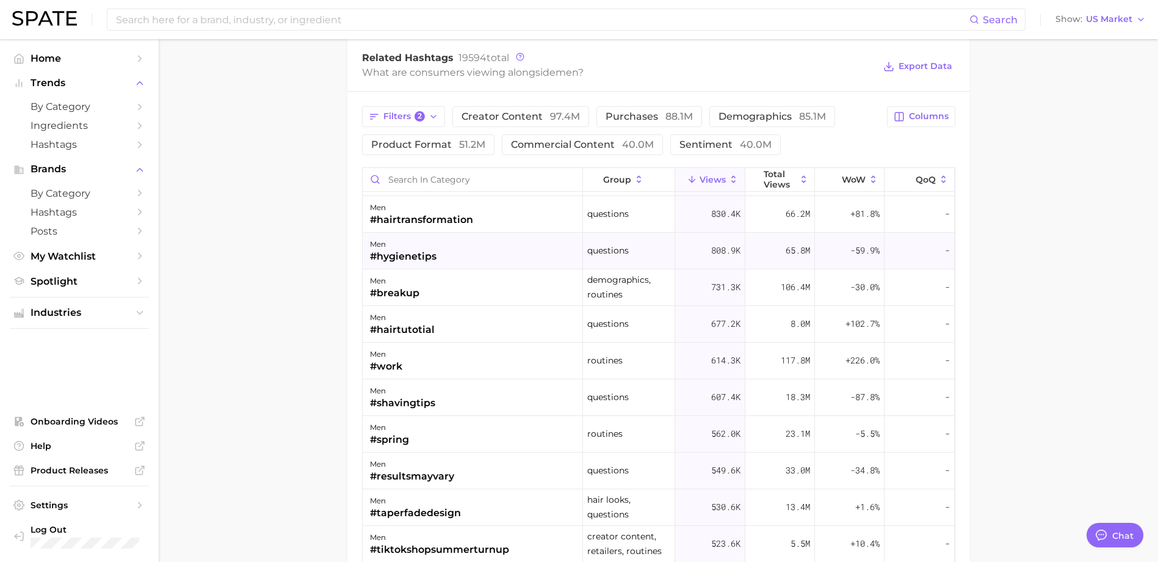
click at [490, 248] on div "men #hygienetips" at bounding box center [473, 251] width 220 height 37
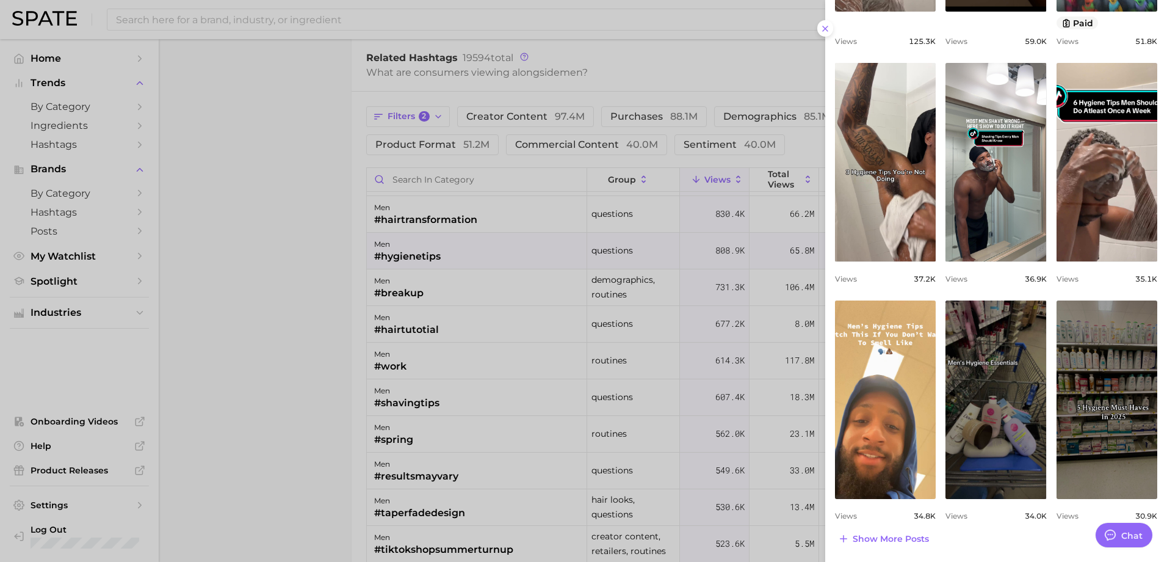
click at [555, 333] on div at bounding box center [583, 281] width 1167 height 562
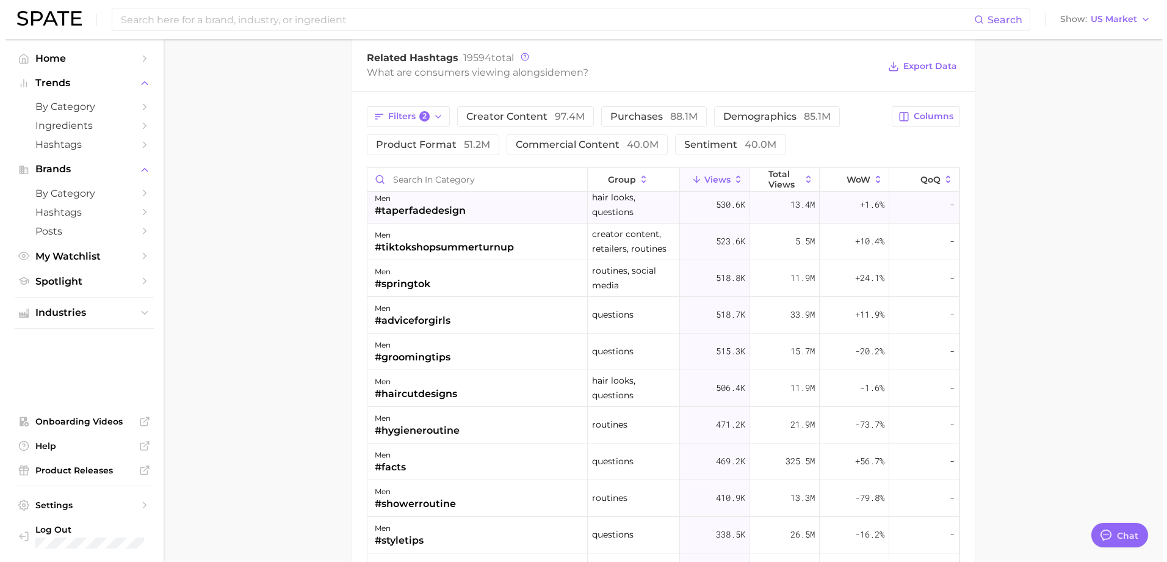
scroll to position [651, 0]
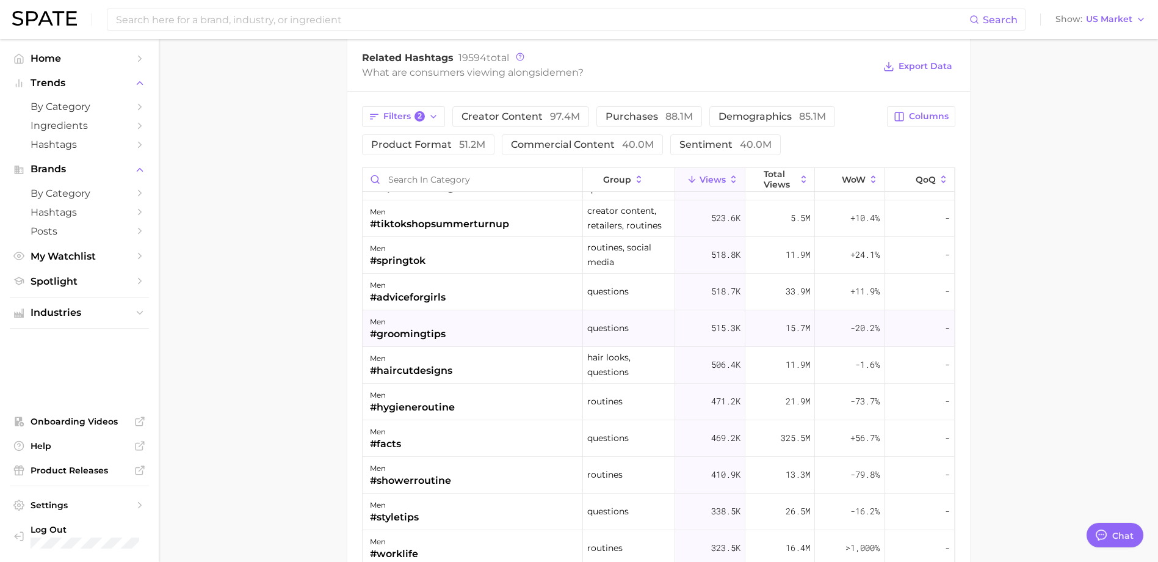
click at [465, 316] on div "men #groomingtips" at bounding box center [473, 328] width 220 height 37
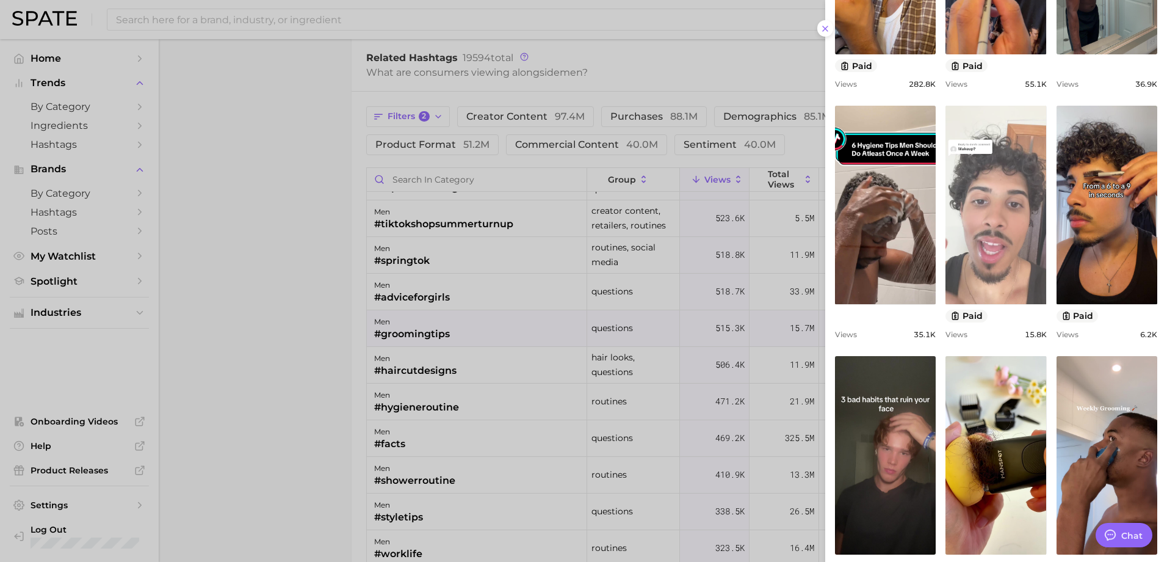
scroll to position [339, 0]
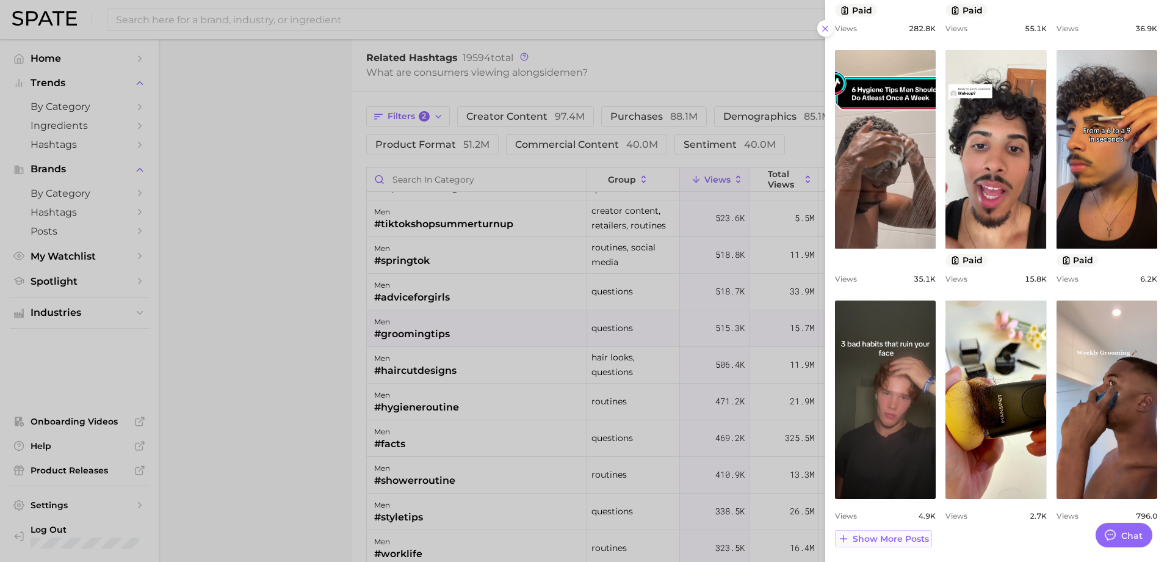
click at [907, 537] on span "Show more posts" at bounding box center [891, 539] width 76 height 10
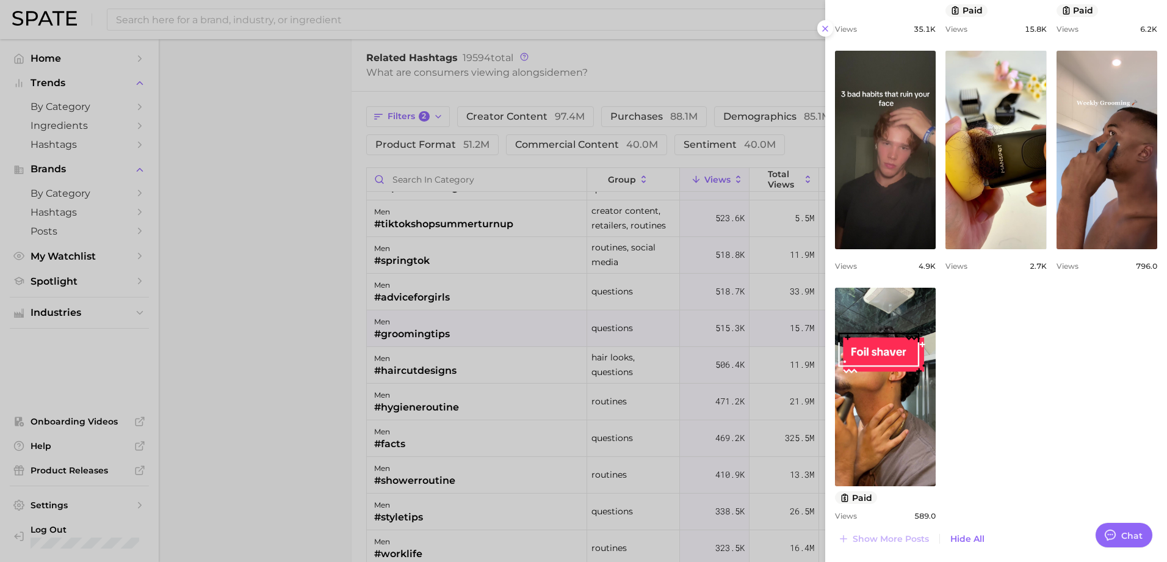
scroll to position [426, 0]
